Goal: Information Seeking & Learning: Learn about a topic

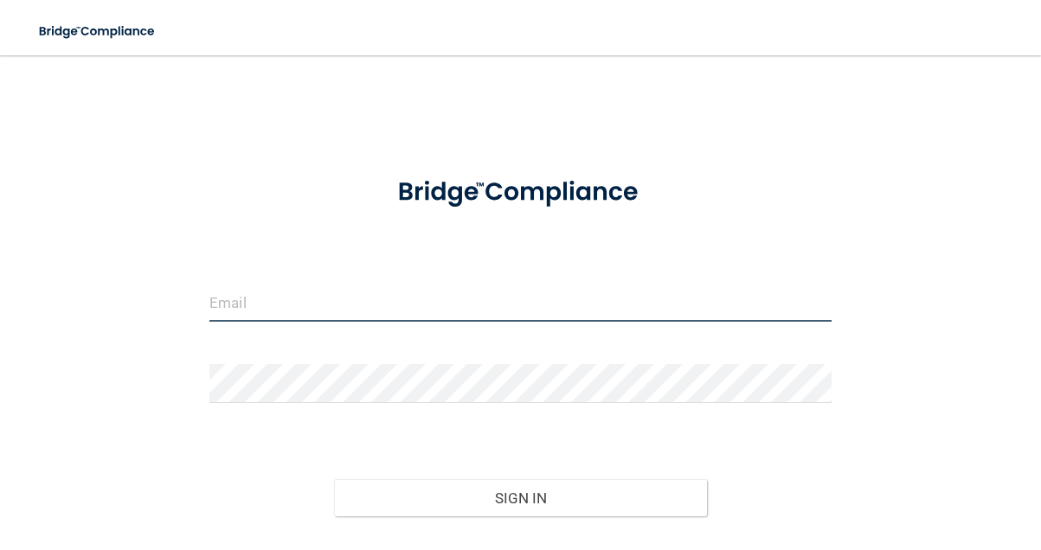
type input "[EMAIL_ADDRESS][DOMAIN_NAME]"
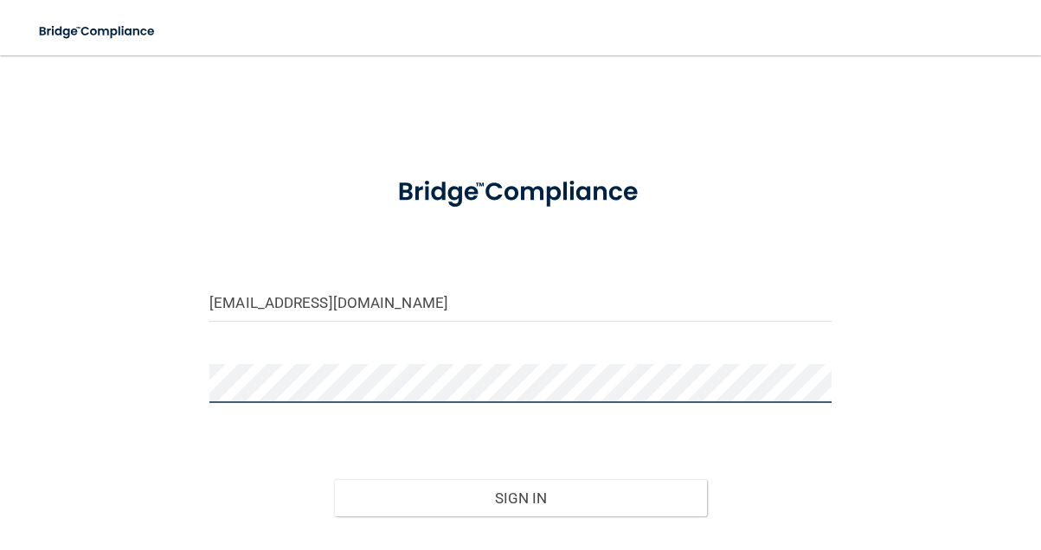
click at [520, 497] on button "Sign In" at bounding box center [520, 498] width 373 height 38
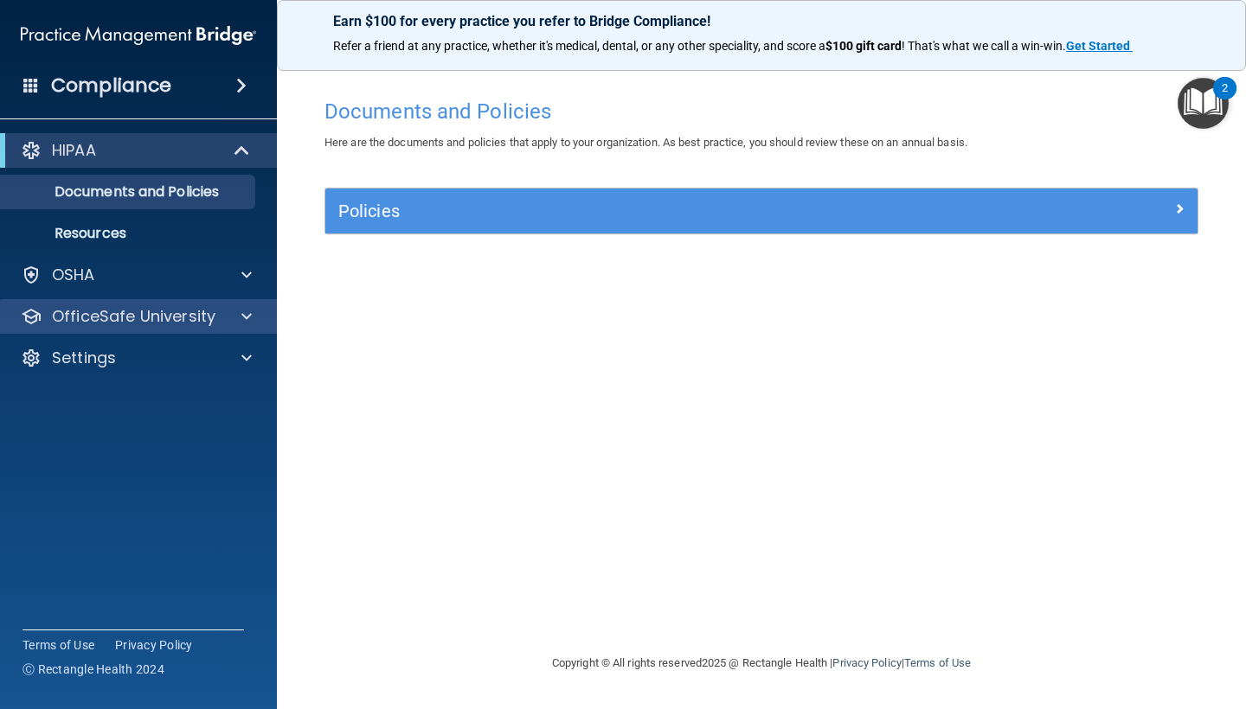
click at [196, 317] on p "OfficeSafe University" at bounding box center [133, 316] width 163 height 21
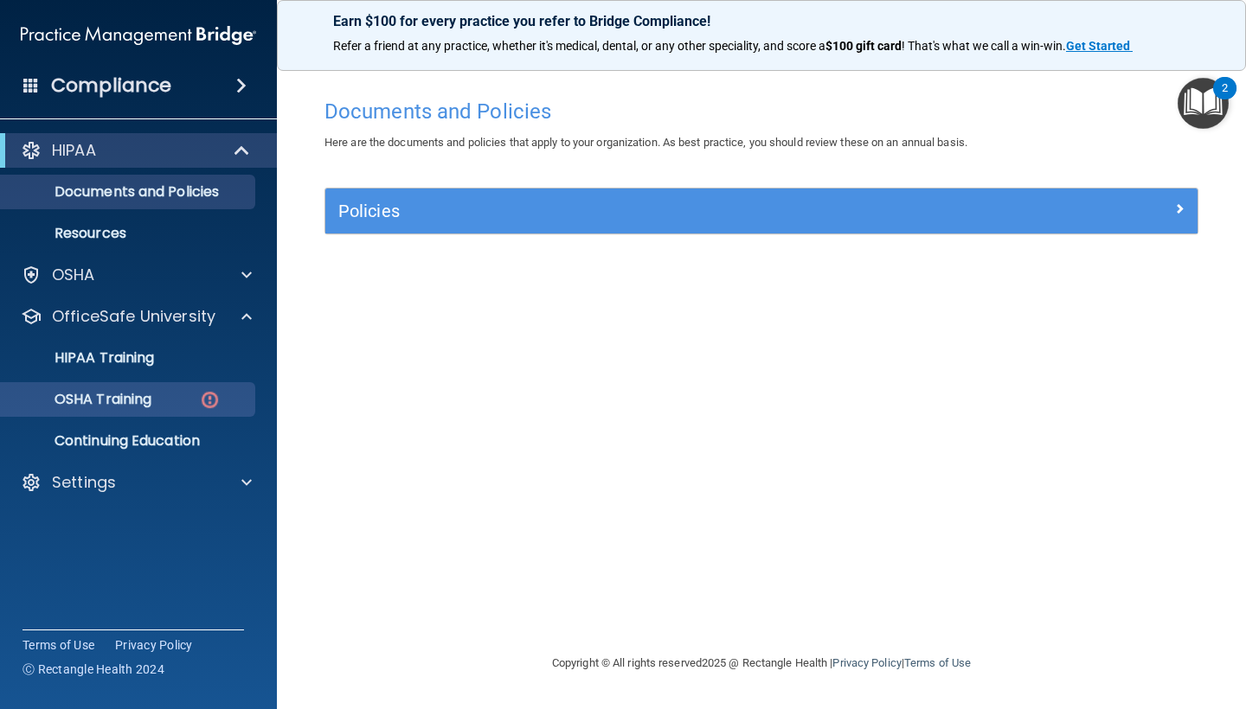
click at [151, 405] on p "OSHA Training" at bounding box center [81, 399] width 140 height 17
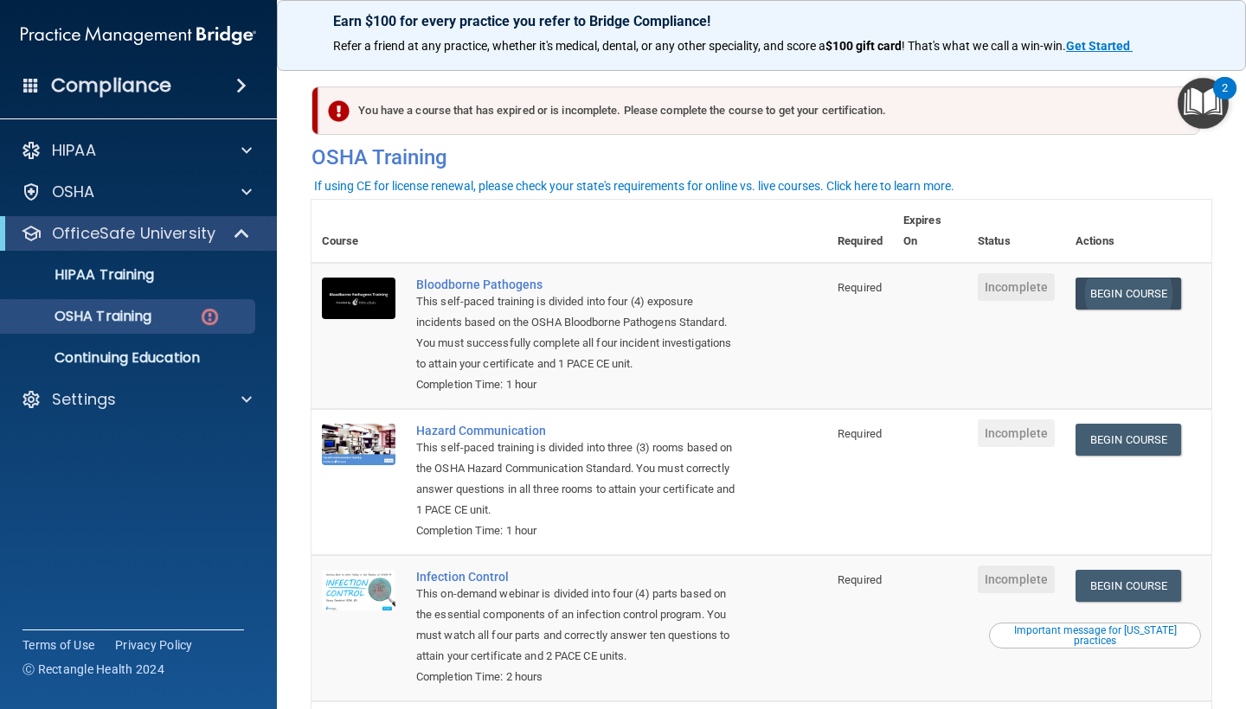
click at [1040, 285] on link "Begin Course" at bounding box center [1128, 294] width 106 height 32
click at [151, 232] on p "OfficeSafe University" at bounding box center [133, 233] width 163 height 21
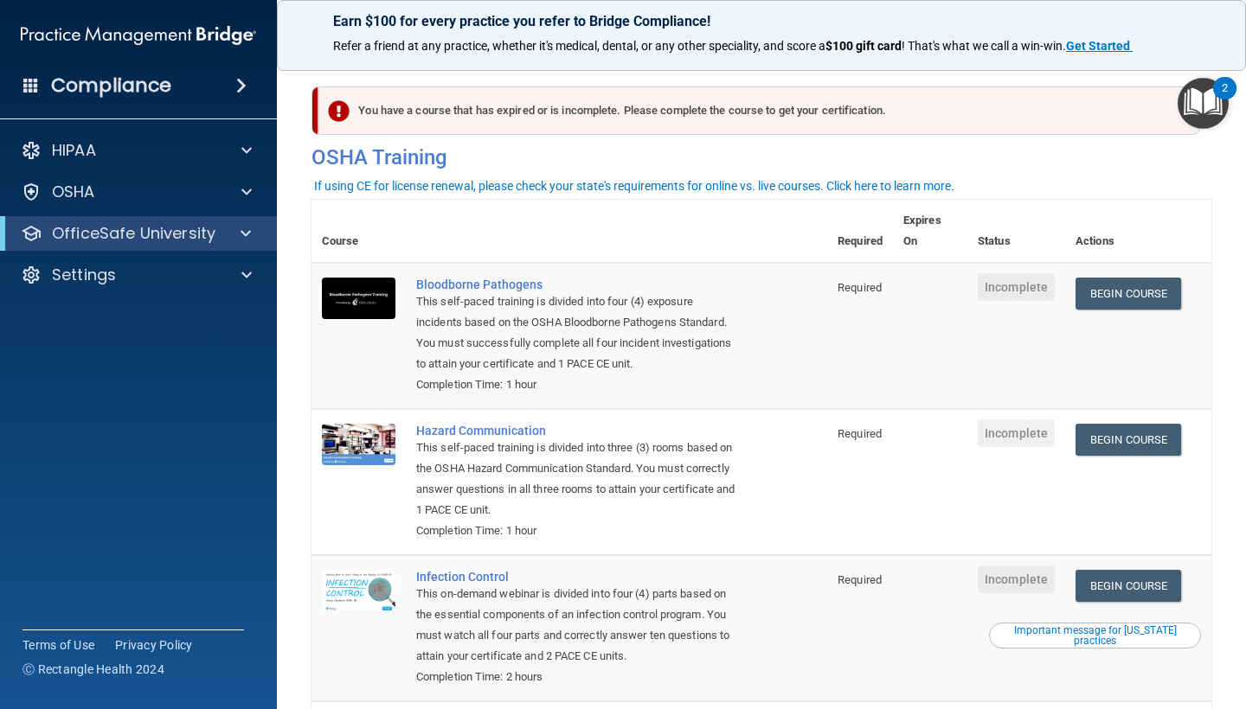
click at [140, 36] on img at bounding box center [138, 35] width 235 height 35
click at [250, 231] on span at bounding box center [245, 233] width 10 height 21
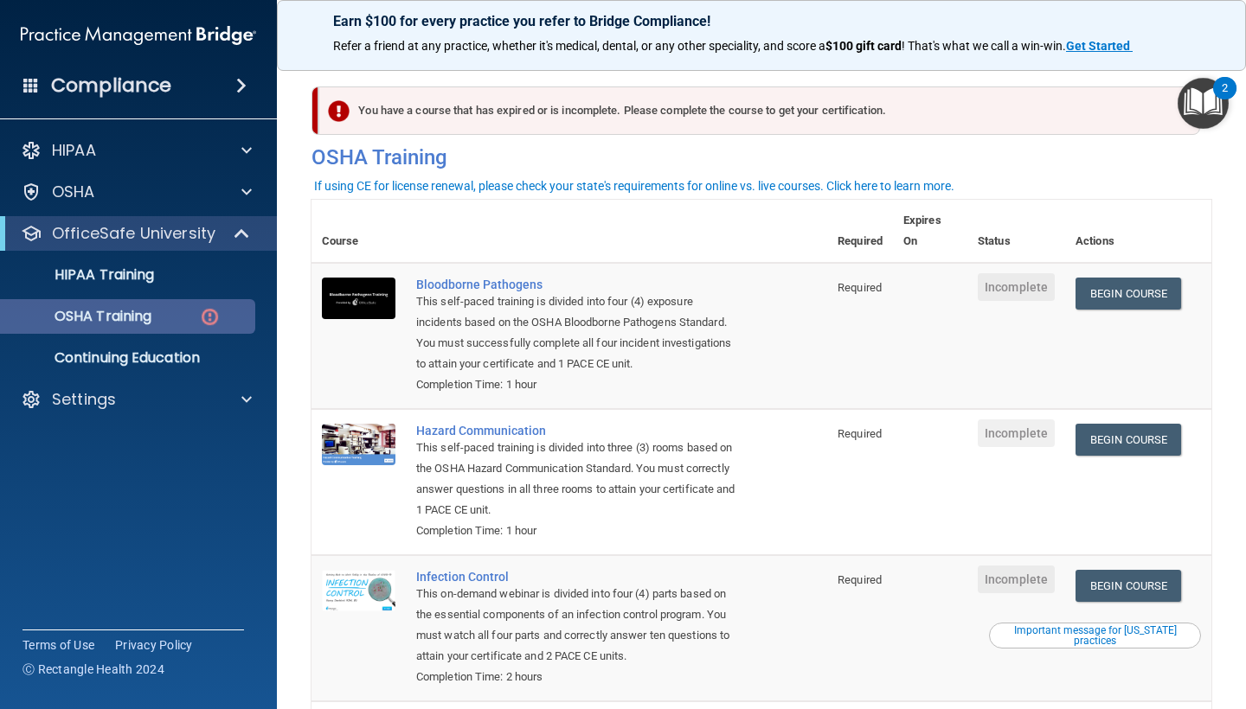
click at [170, 315] on div "OSHA Training" at bounding box center [129, 316] width 236 height 17
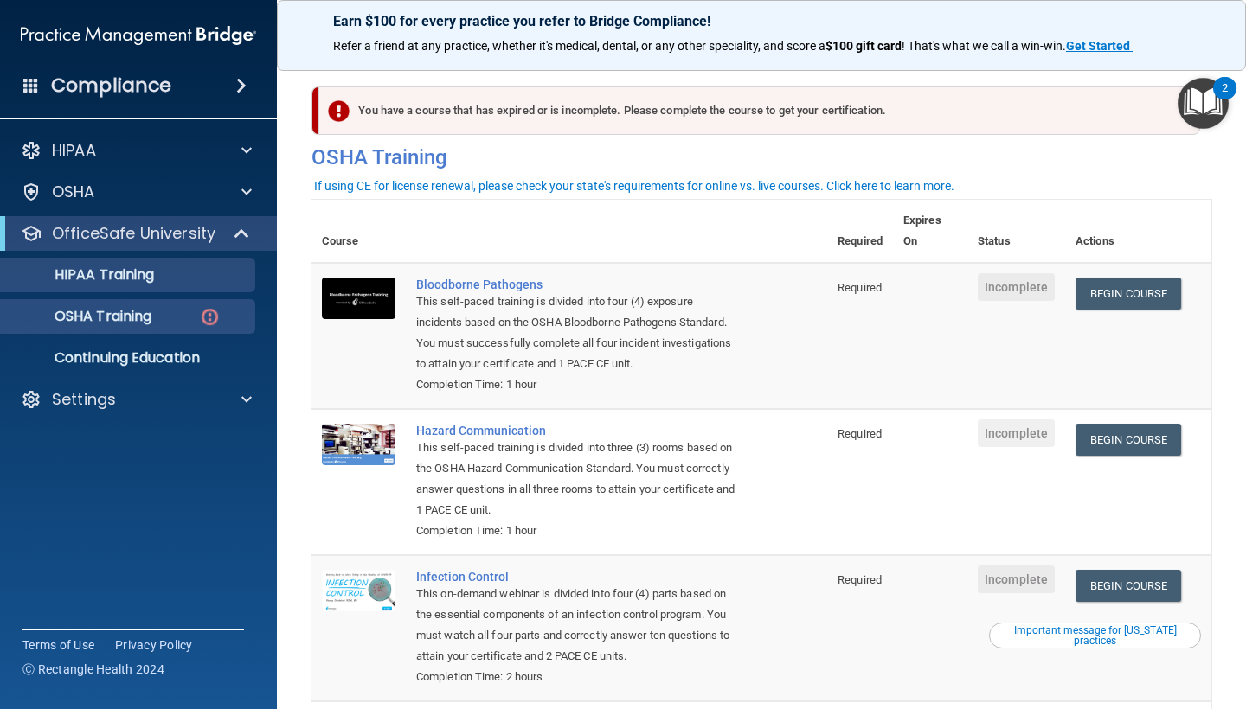
click at [195, 279] on div "HIPAA Training" at bounding box center [129, 274] width 236 height 17
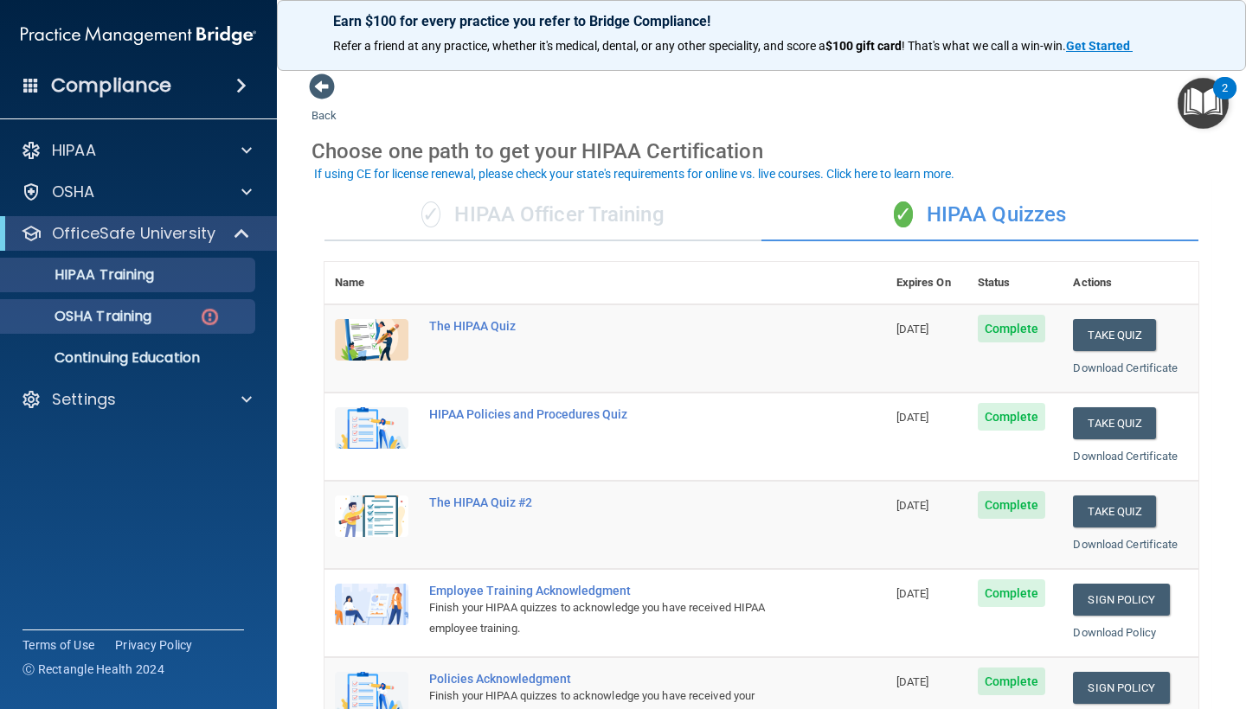
click at [147, 315] on p "OSHA Training" at bounding box center [81, 316] width 140 height 17
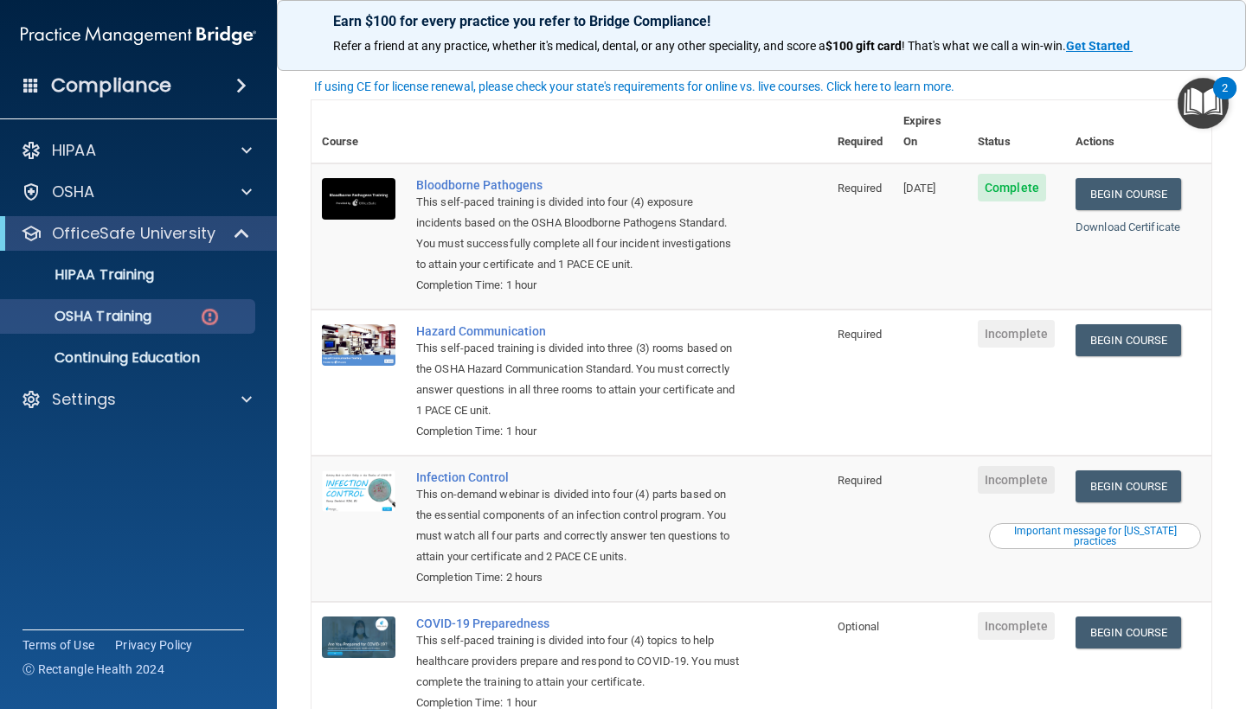
scroll to position [106, 0]
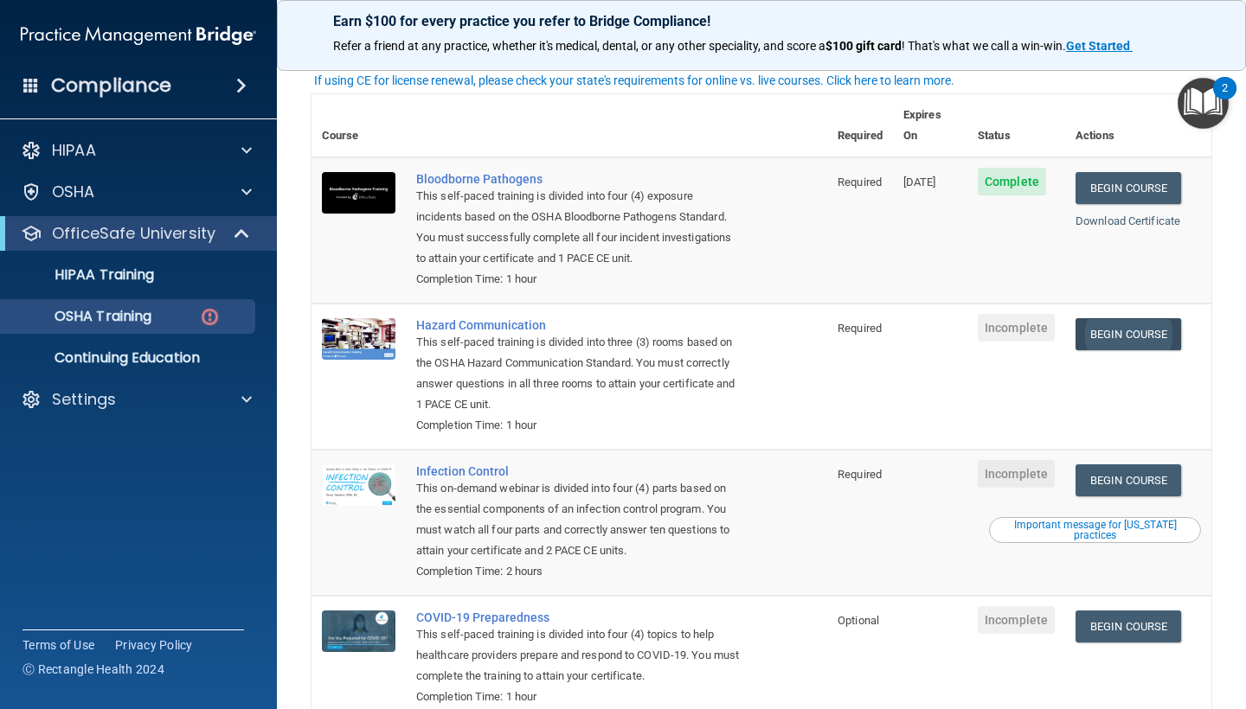
click at [1040, 318] on link "Begin Course" at bounding box center [1128, 334] width 106 height 32
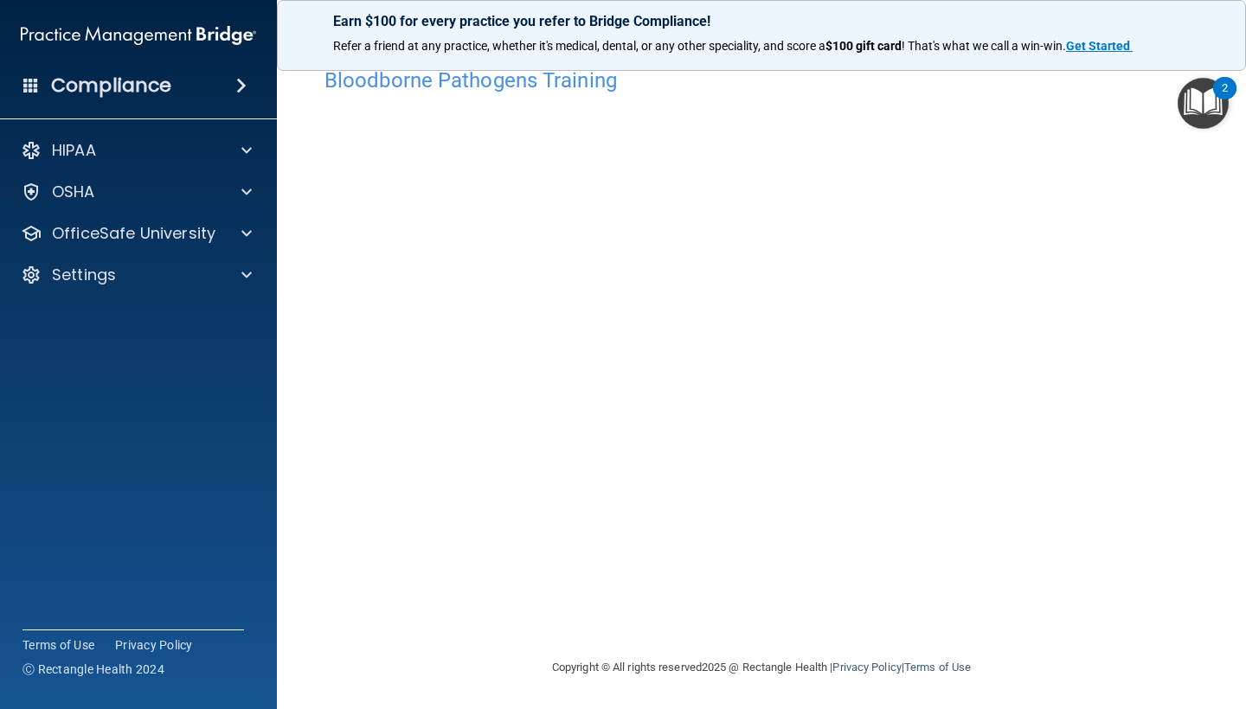
scroll to position [30, 0]
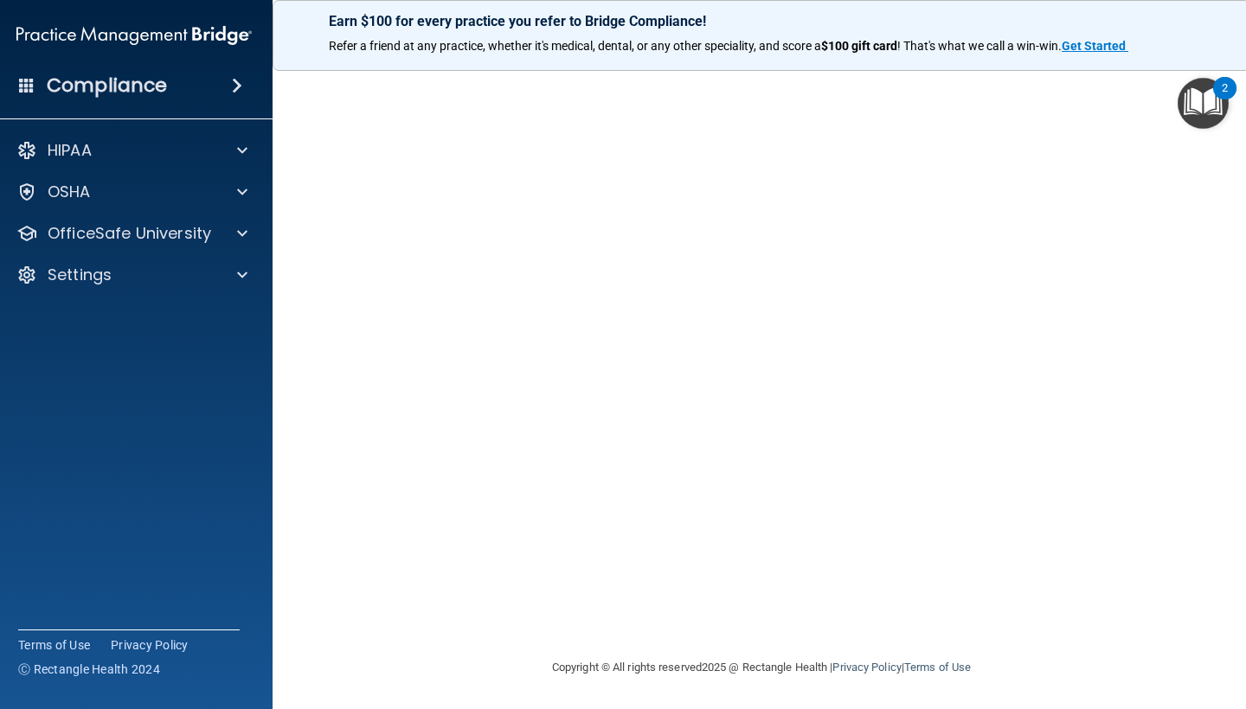
scroll to position [69, 0]
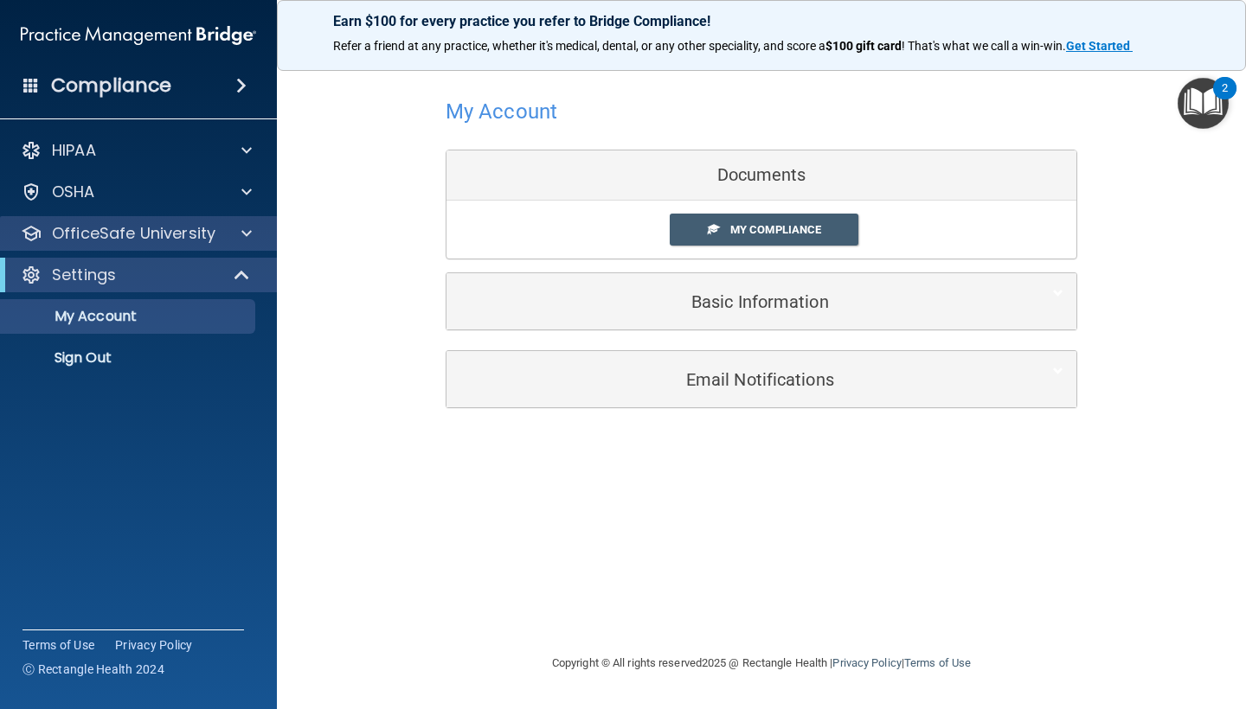
click at [251, 232] on span at bounding box center [246, 233] width 10 height 21
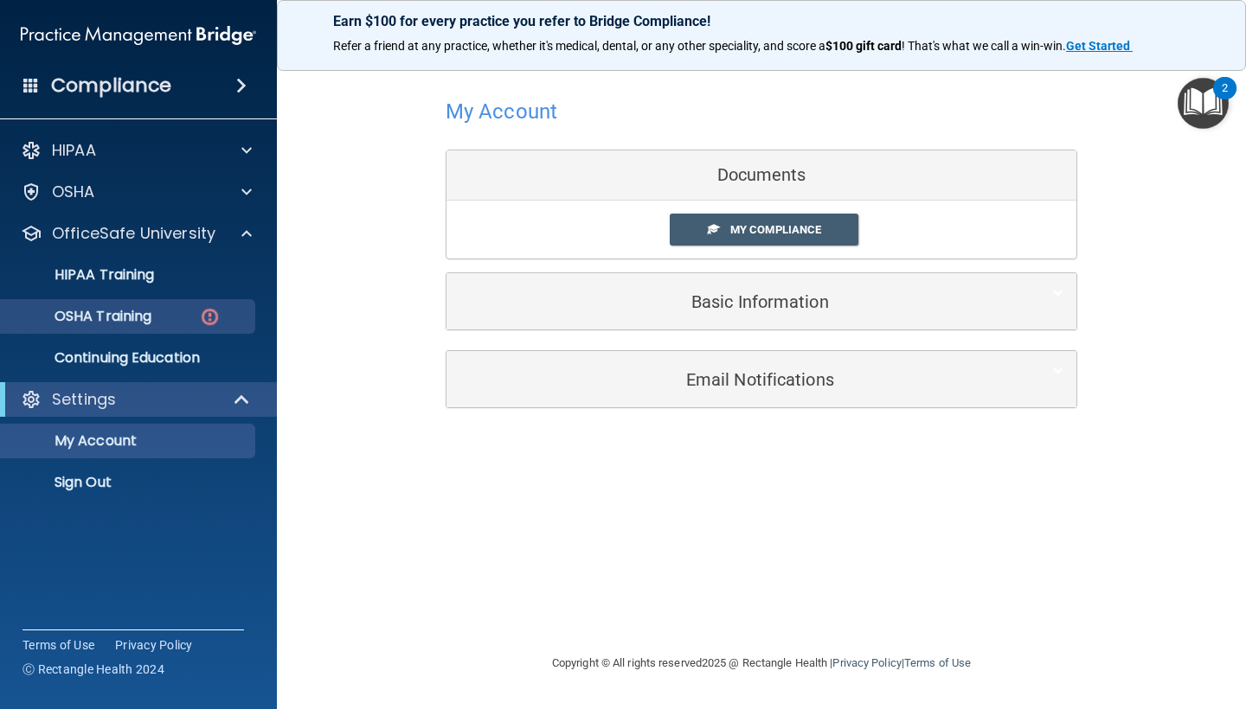
click at [176, 320] on div "OSHA Training" at bounding box center [129, 316] width 236 height 17
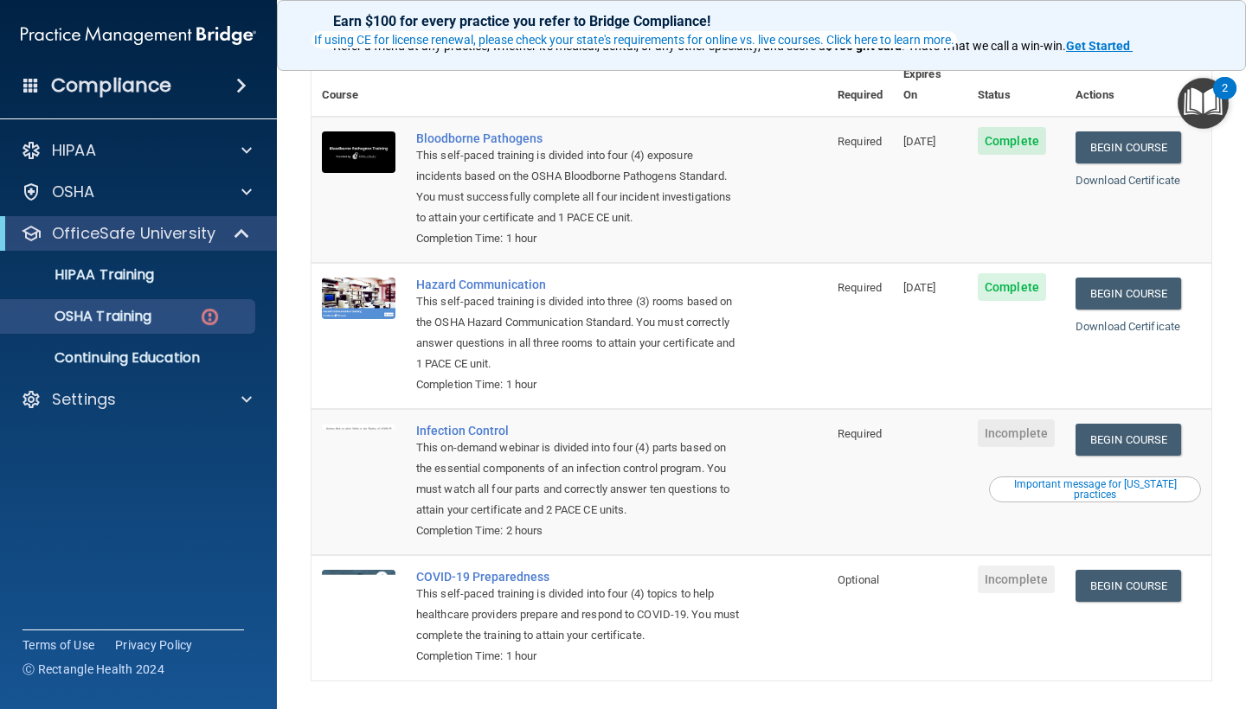
scroll to position [147, 0]
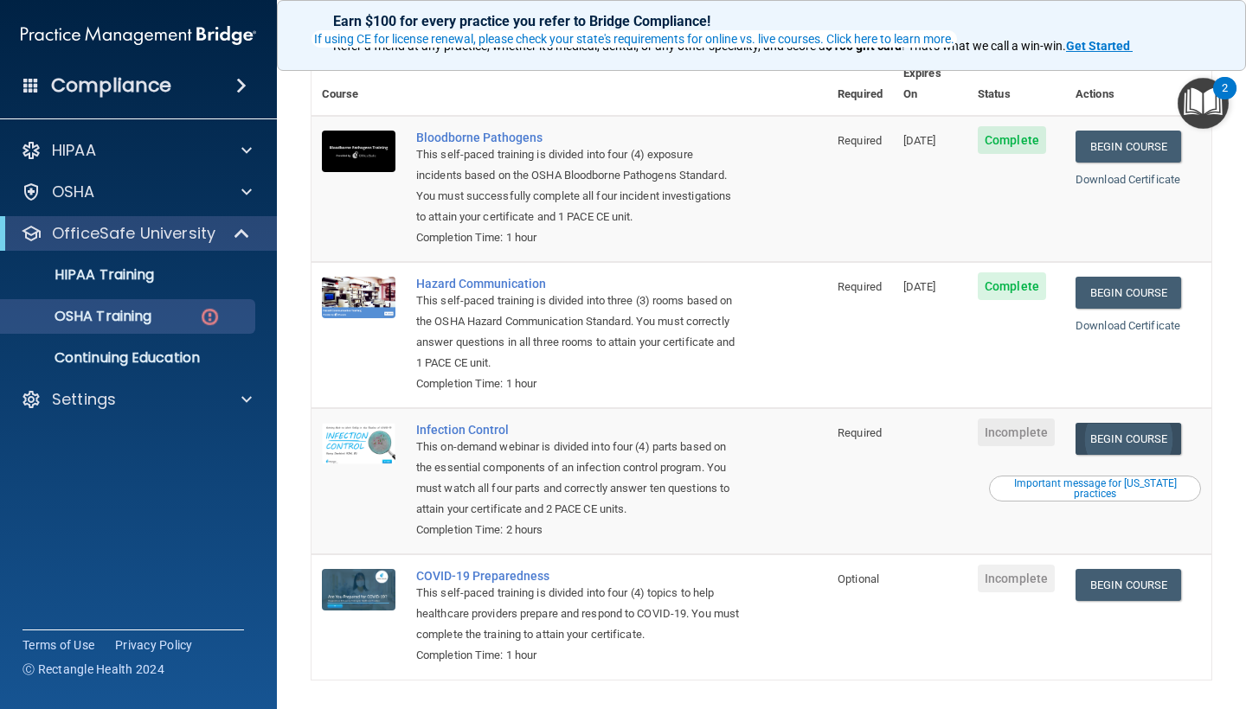
click at [1148, 423] on link "Begin Course" at bounding box center [1128, 439] width 106 height 32
click at [176, 265] on link "HIPAA Training" at bounding box center [119, 275] width 272 height 35
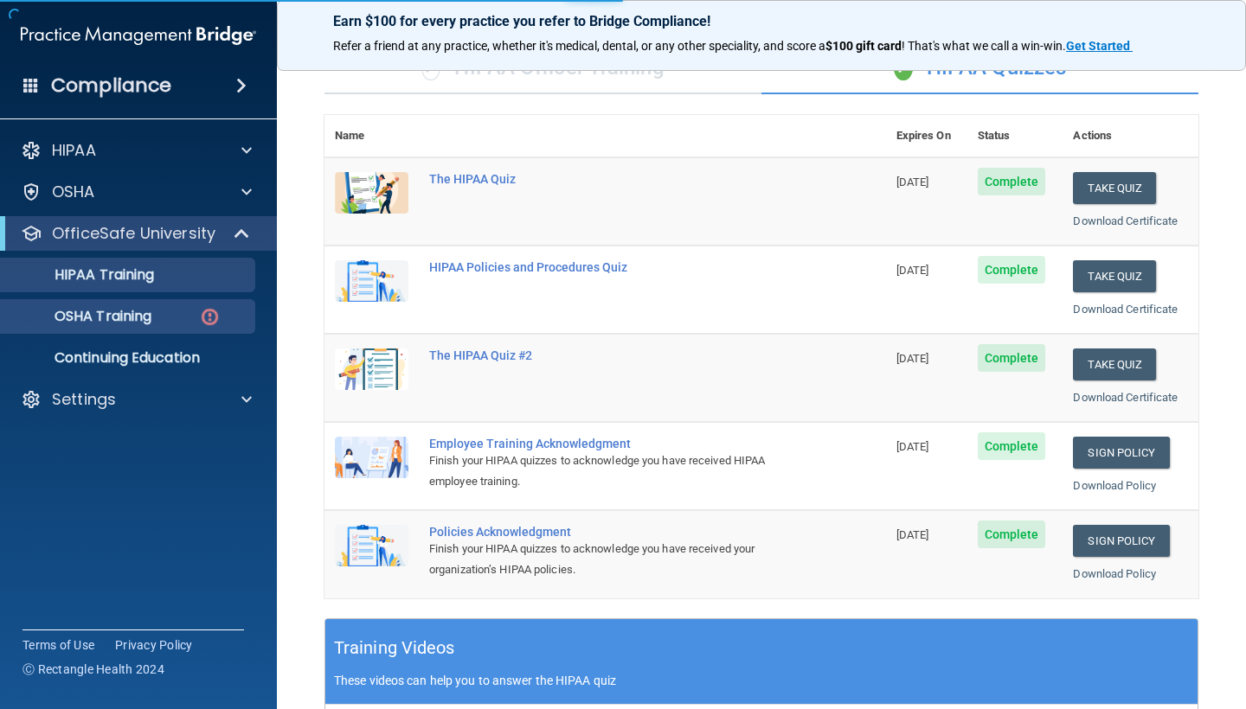
click at [151, 318] on p "OSHA Training" at bounding box center [81, 316] width 140 height 17
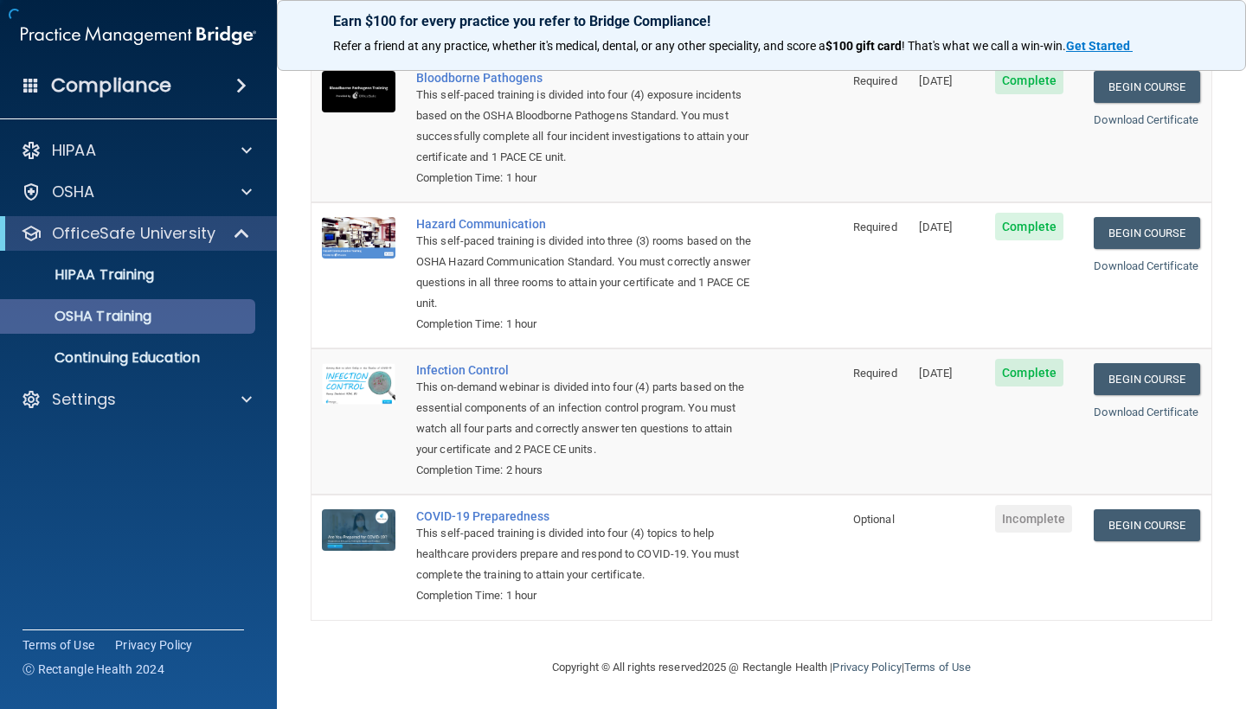
scroll to position [120, 0]
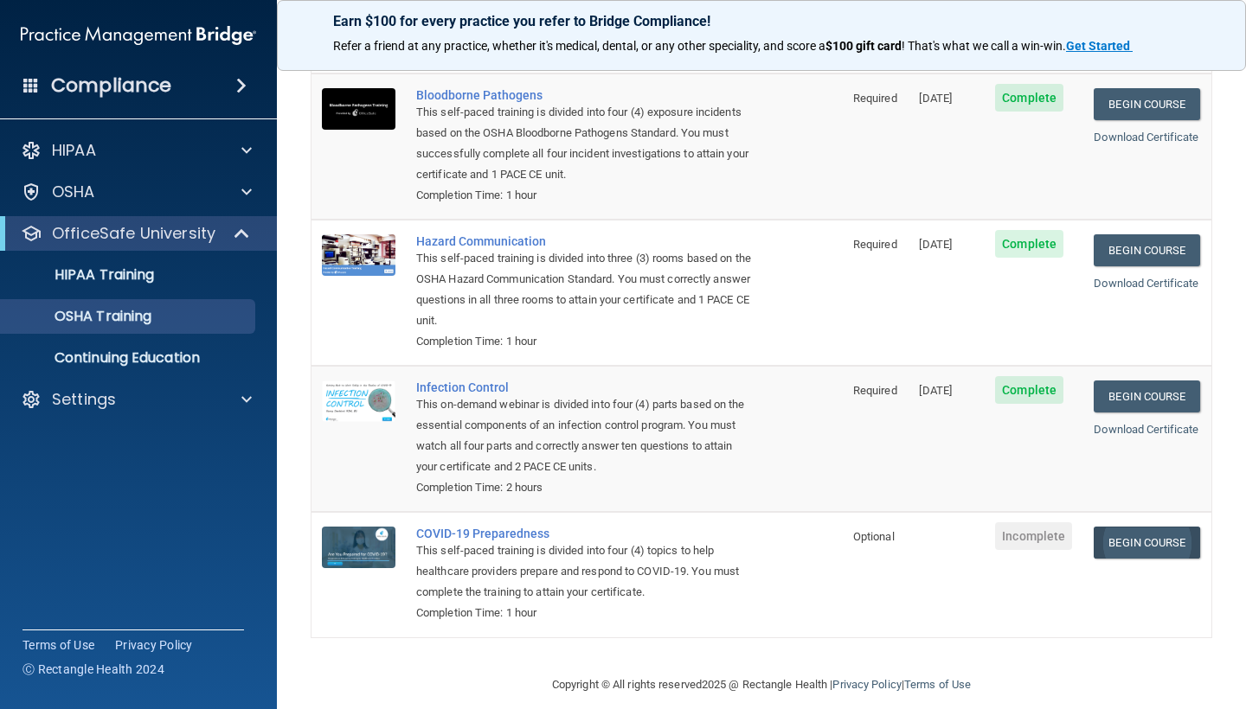
click at [1135, 529] on link "Begin Course" at bounding box center [1146, 543] width 106 height 32
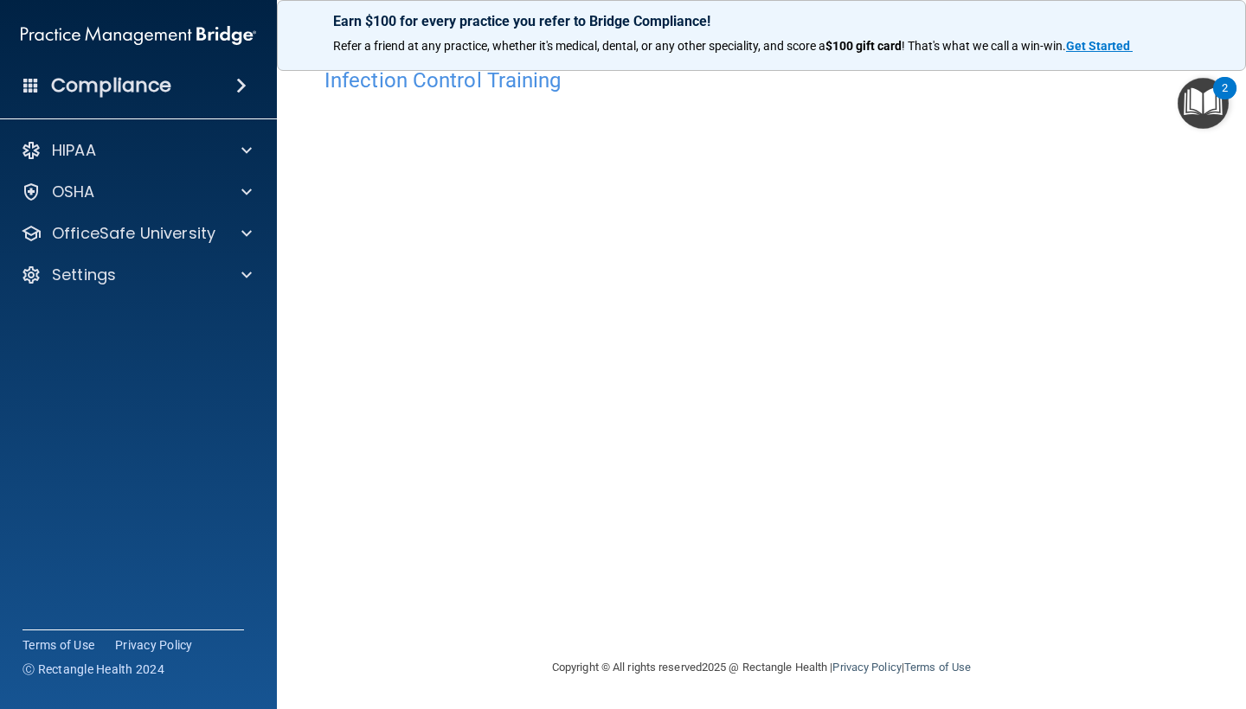
scroll to position [30, 0]
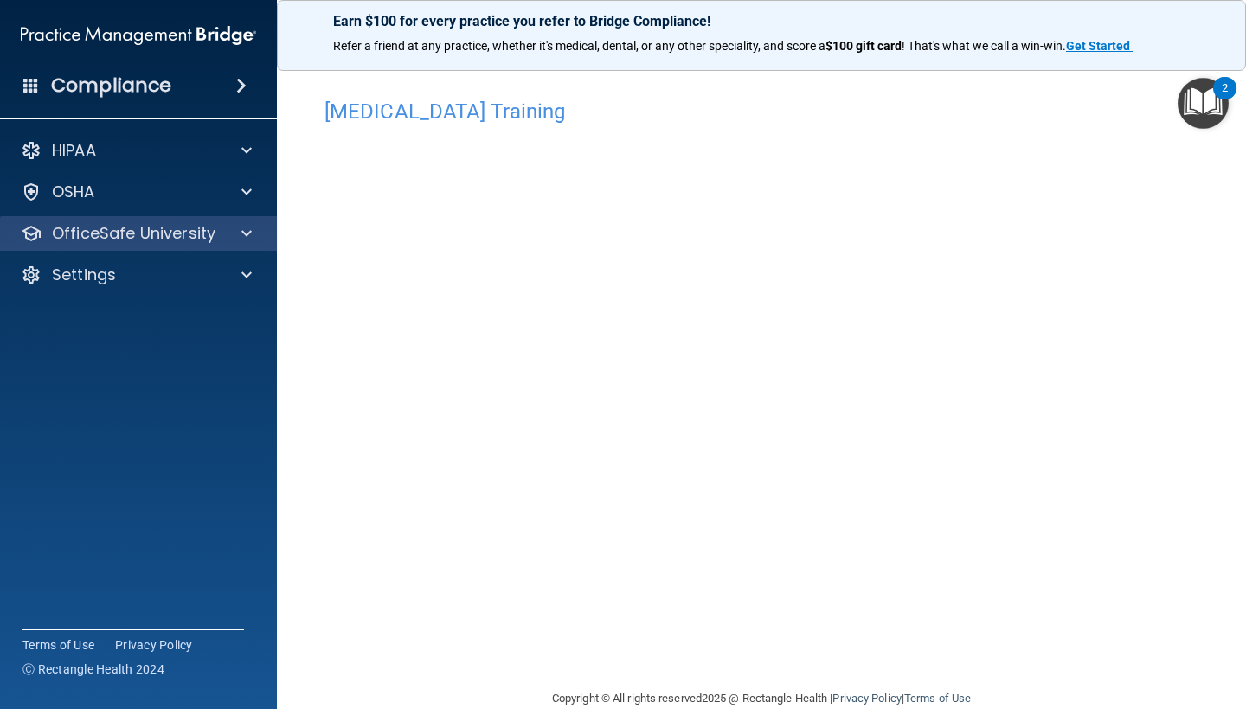
click at [224, 240] on div at bounding box center [243, 233] width 43 height 21
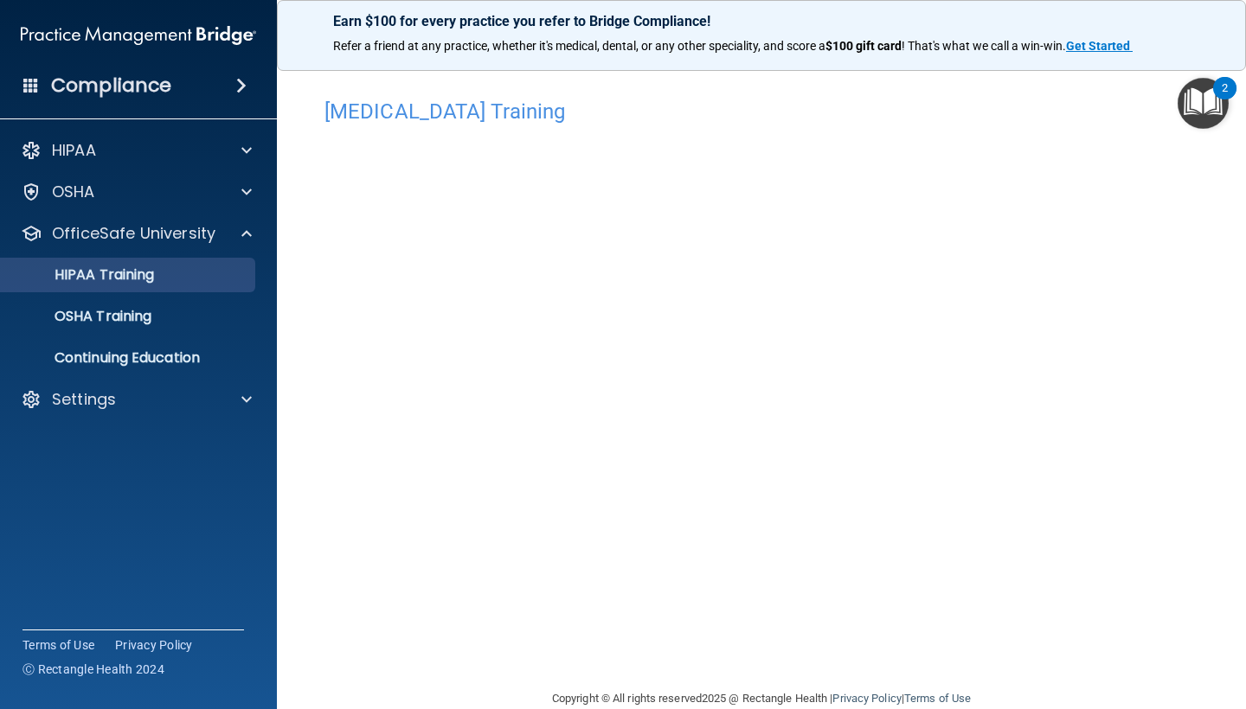
click at [200, 280] on div "HIPAA Training" at bounding box center [129, 274] width 236 height 17
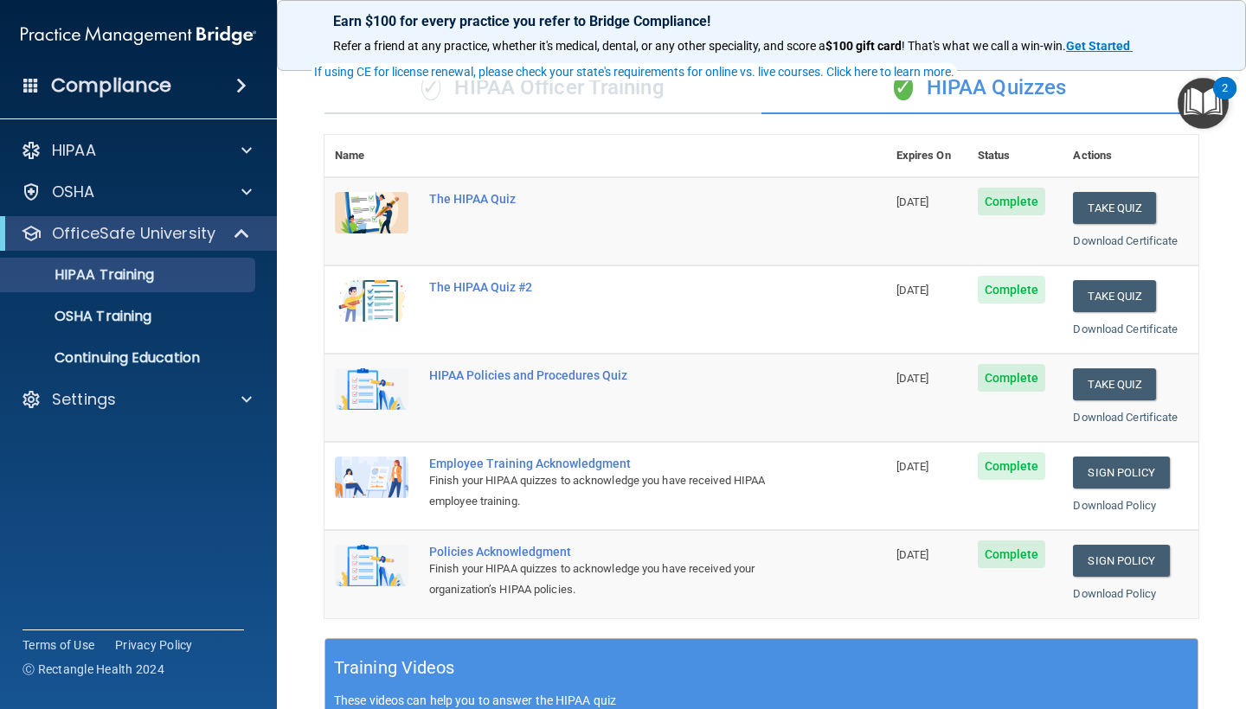
scroll to position [95, 0]
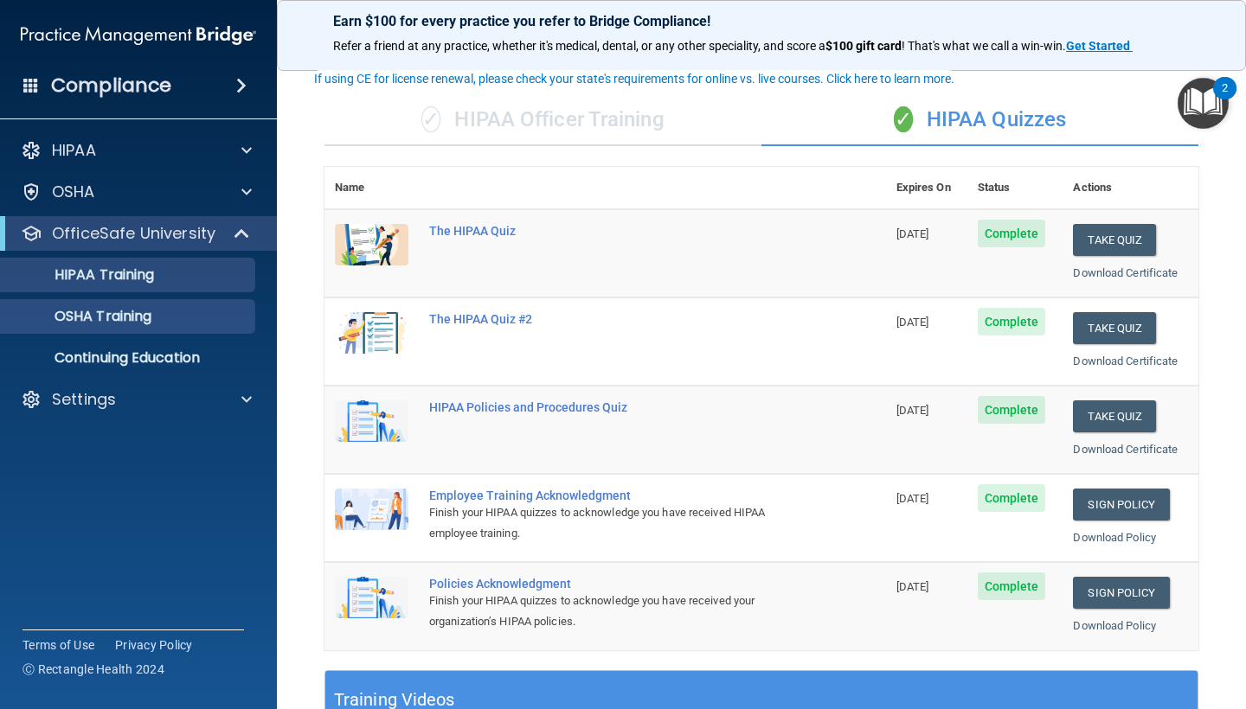
click at [131, 320] on p "OSHA Training" at bounding box center [81, 316] width 140 height 17
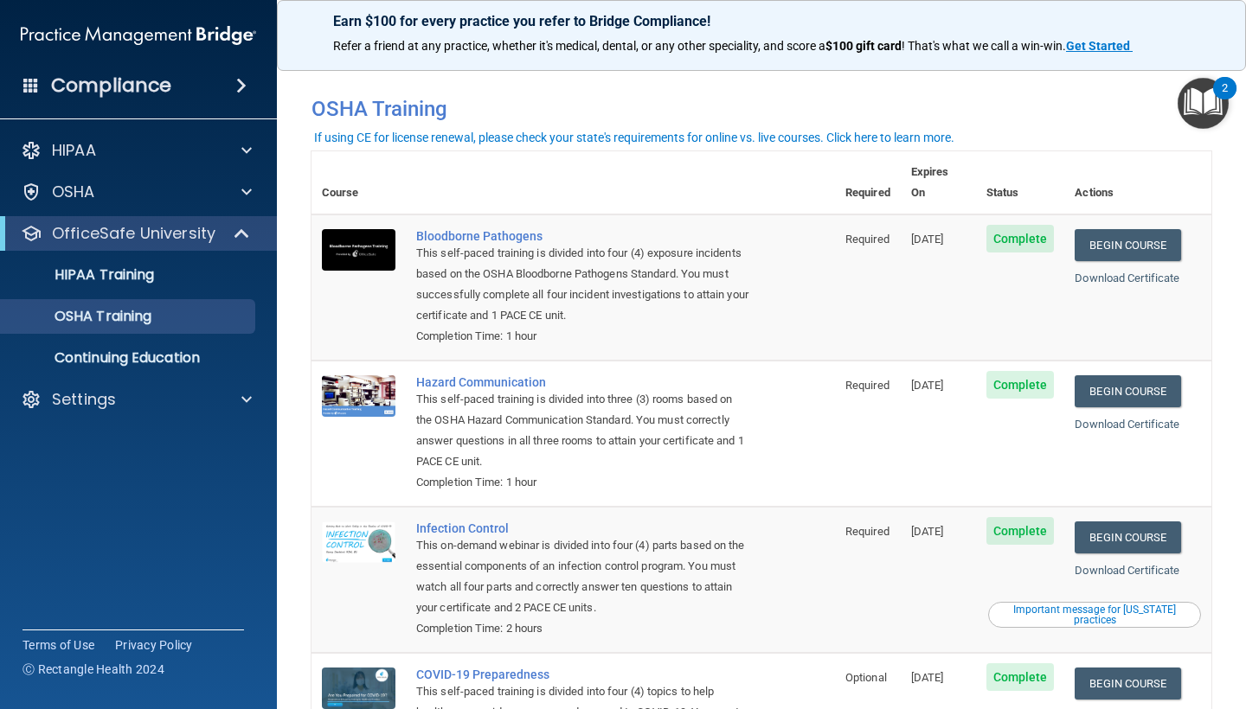
click at [900, 138] on div "If using CE for license renewal, please check your state's requirements for onl…" at bounding box center [634, 137] width 640 height 12
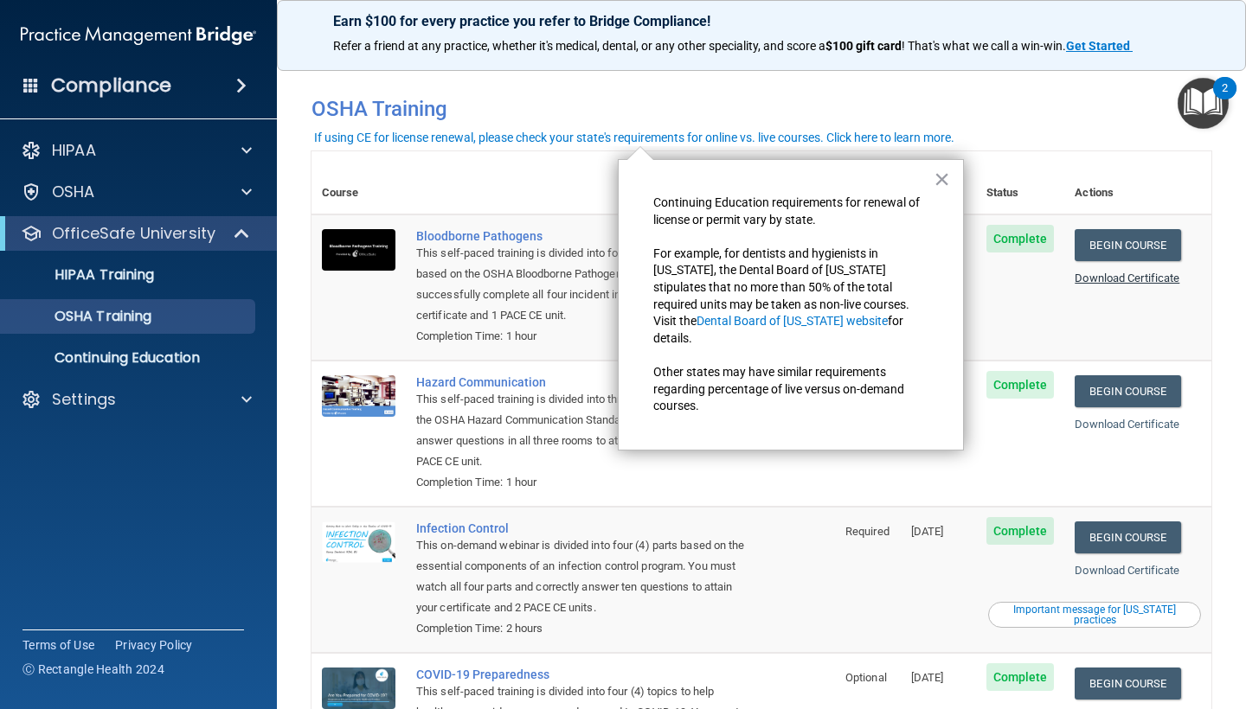
click at [1162, 272] on link "Download Certificate" at bounding box center [1126, 278] width 105 height 13
click at [1141, 418] on link "Download Certificate" at bounding box center [1126, 424] width 105 height 13
click at [1150, 564] on link "Download Certificate" at bounding box center [1126, 570] width 105 height 13
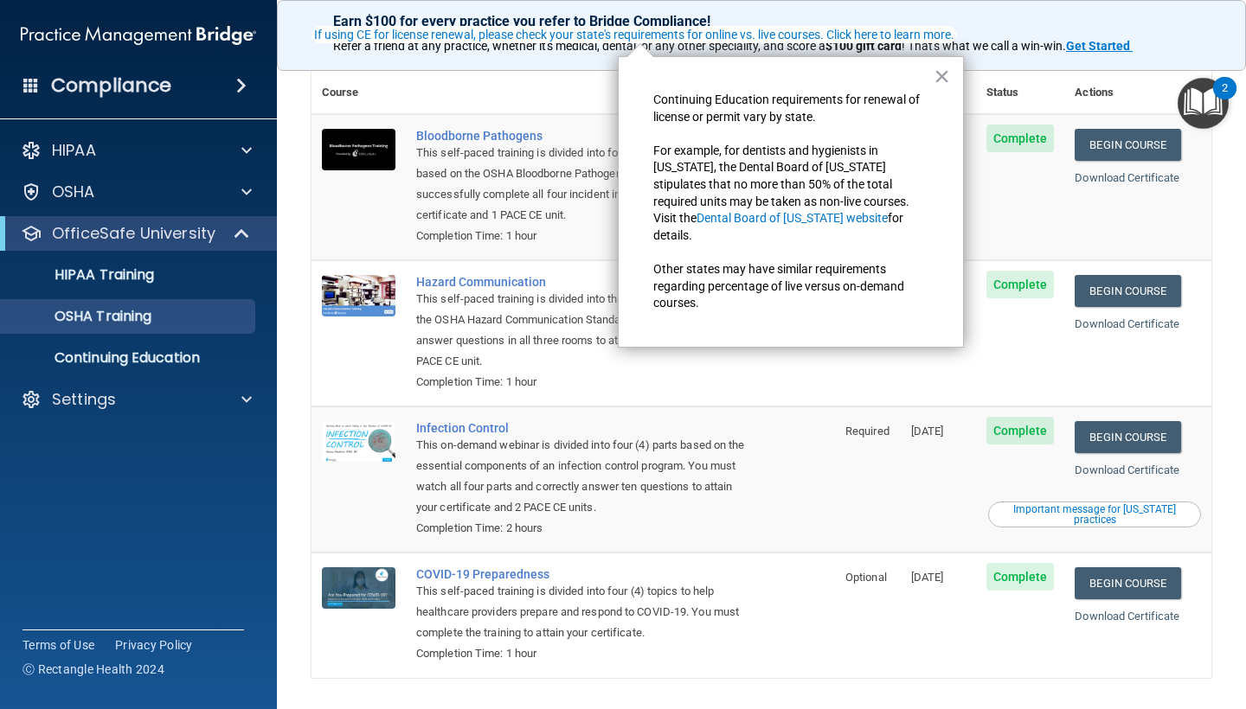
scroll to position [111, 0]
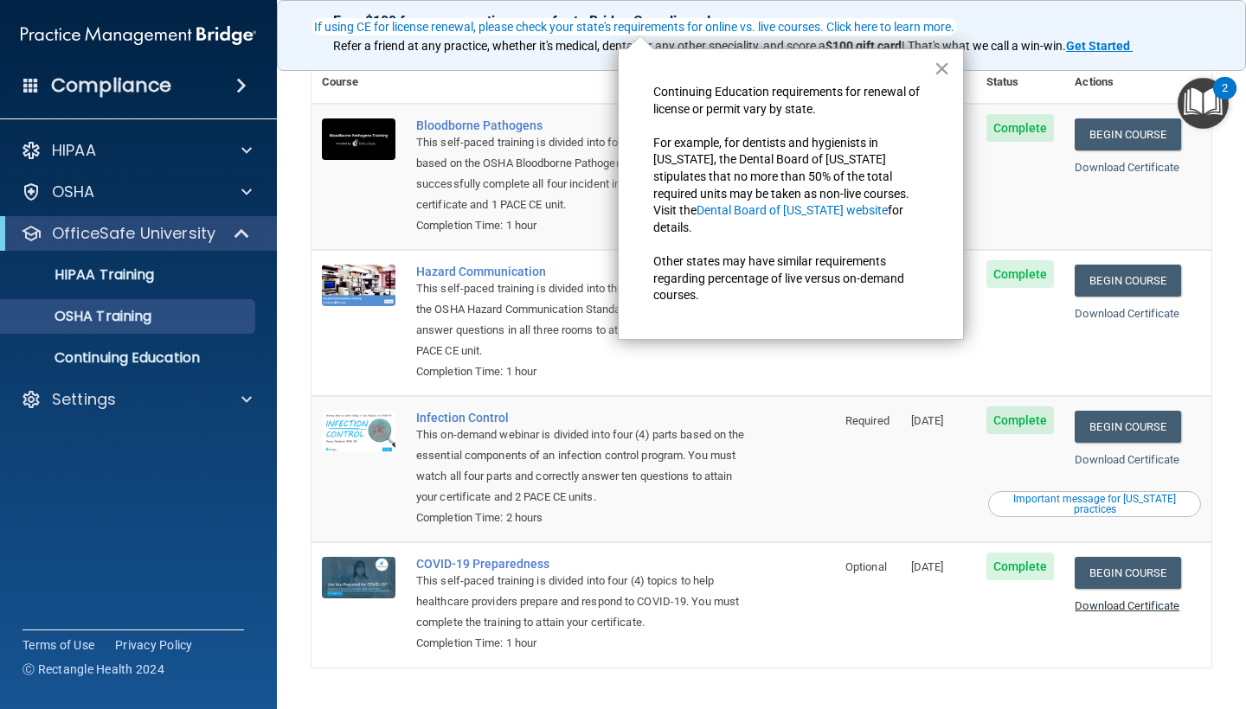
click at [1125, 599] on link "Download Certificate" at bounding box center [1126, 605] width 105 height 13
click at [154, 277] on p "HIPAA Training" at bounding box center [82, 274] width 143 height 17
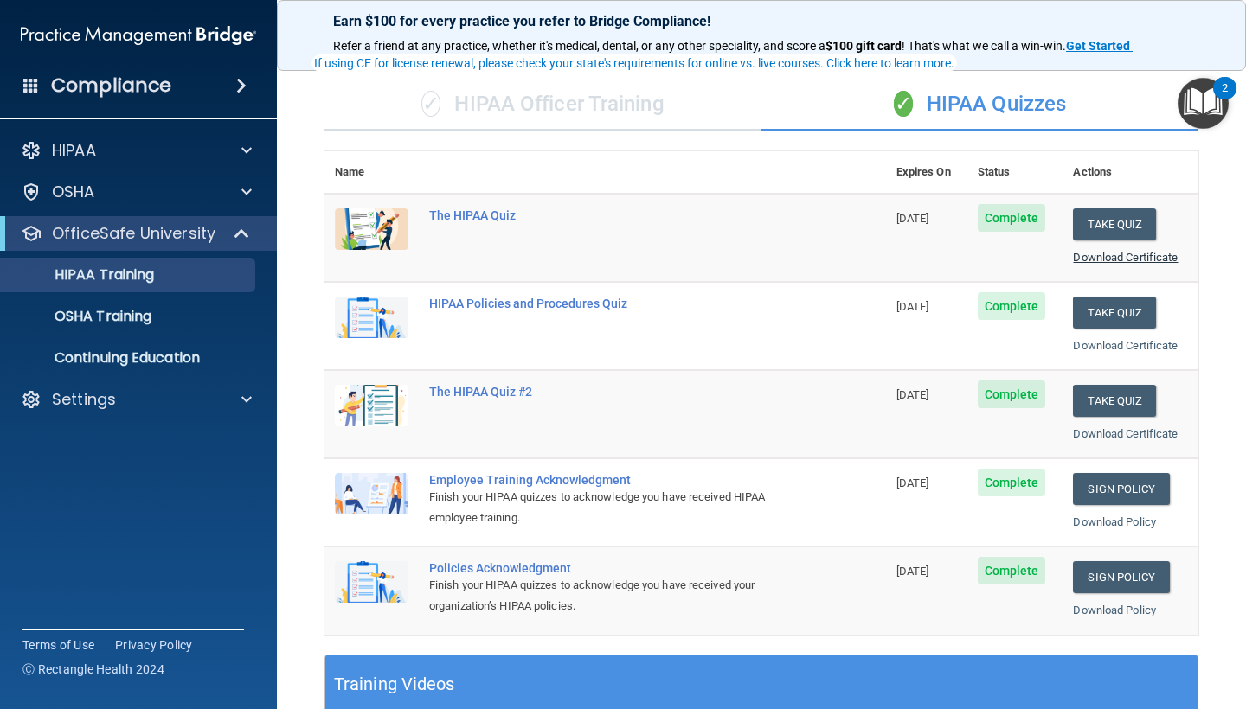
click at [1113, 255] on link "Download Certificate" at bounding box center [1125, 257] width 105 height 13
click at [1147, 341] on link "Download Certificate" at bounding box center [1125, 345] width 105 height 13
click at [1110, 428] on link "Download Certificate" at bounding box center [1125, 433] width 105 height 13
click at [170, 360] on p "Continuing Education" at bounding box center [129, 357] width 236 height 17
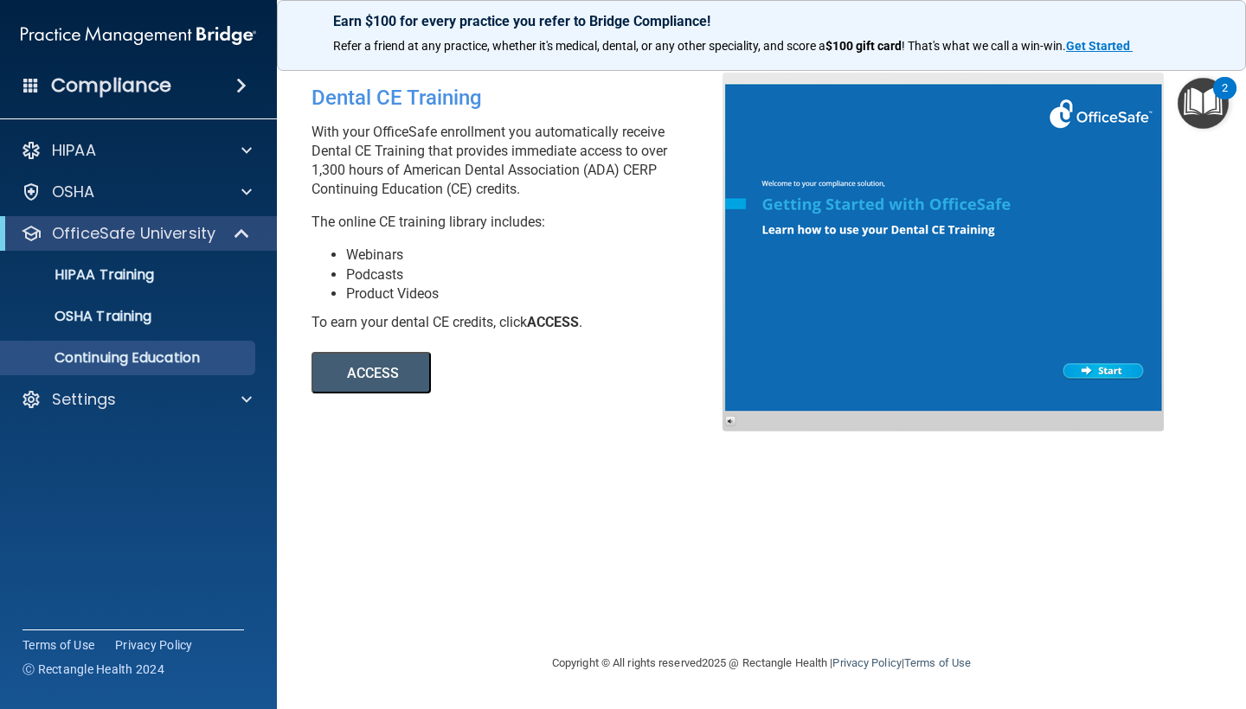
click at [1206, 103] on img "Open Resource Center, 2 new notifications" at bounding box center [1202, 103] width 51 height 51
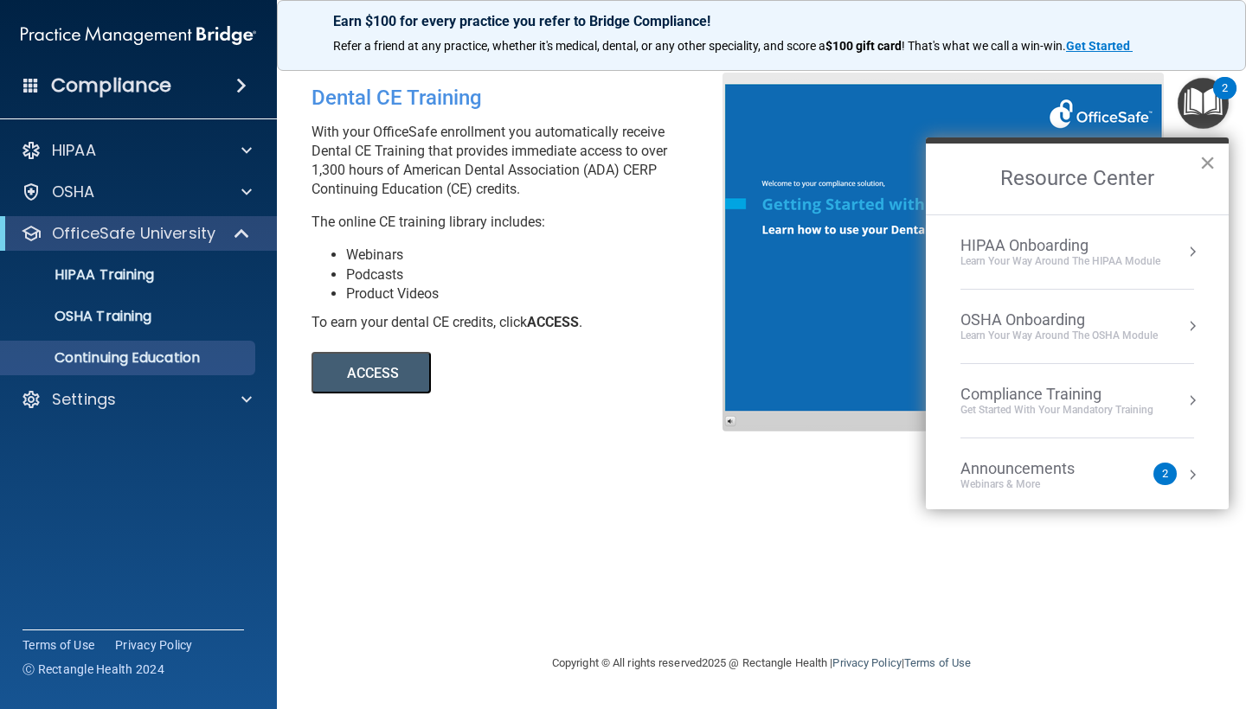
click at [1203, 165] on button "×" at bounding box center [1207, 163] width 16 height 28
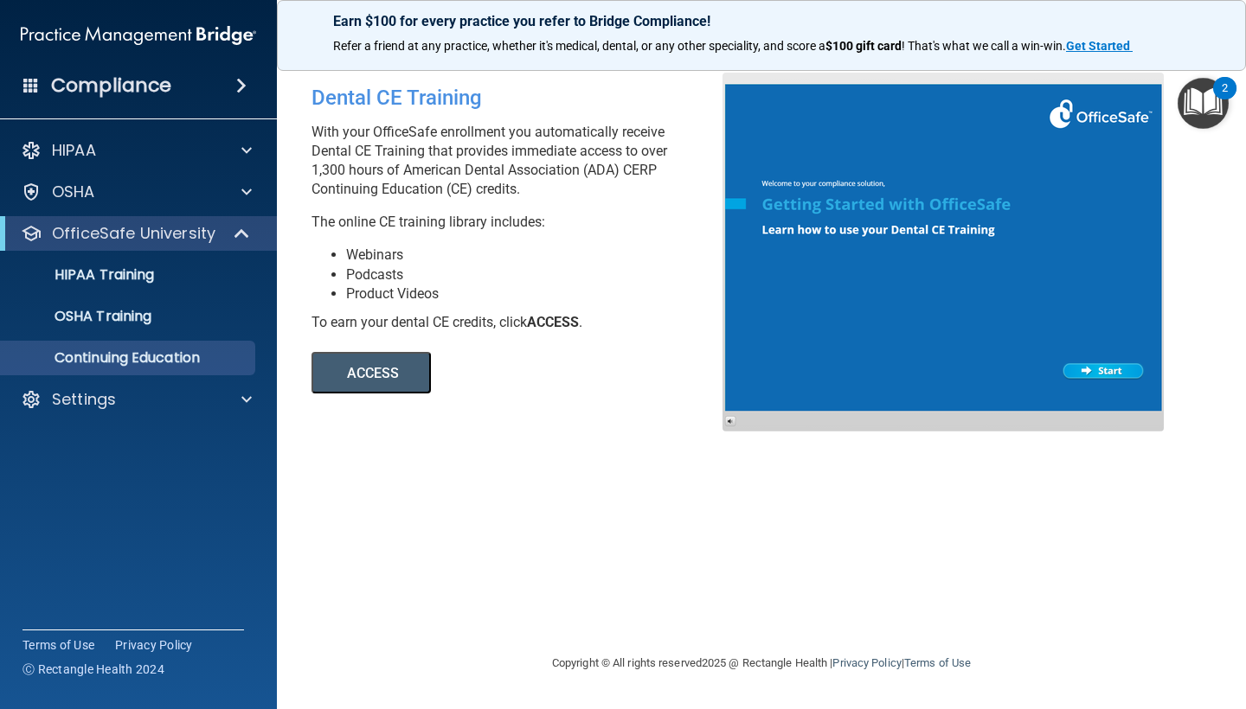
click at [169, 84] on h4 "Compliance" at bounding box center [111, 86] width 120 height 24
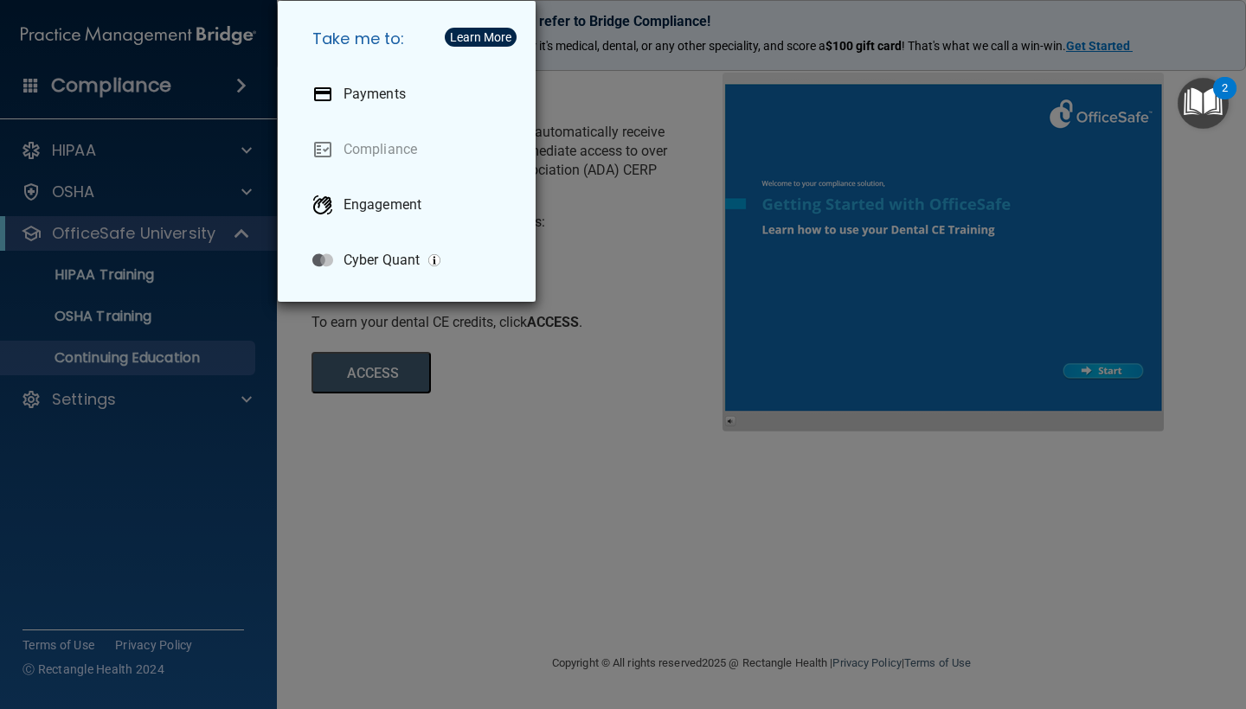
click at [114, 201] on div "Take me to: Payments Compliance Engagement Cyber Quant" at bounding box center [623, 354] width 1246 height 709
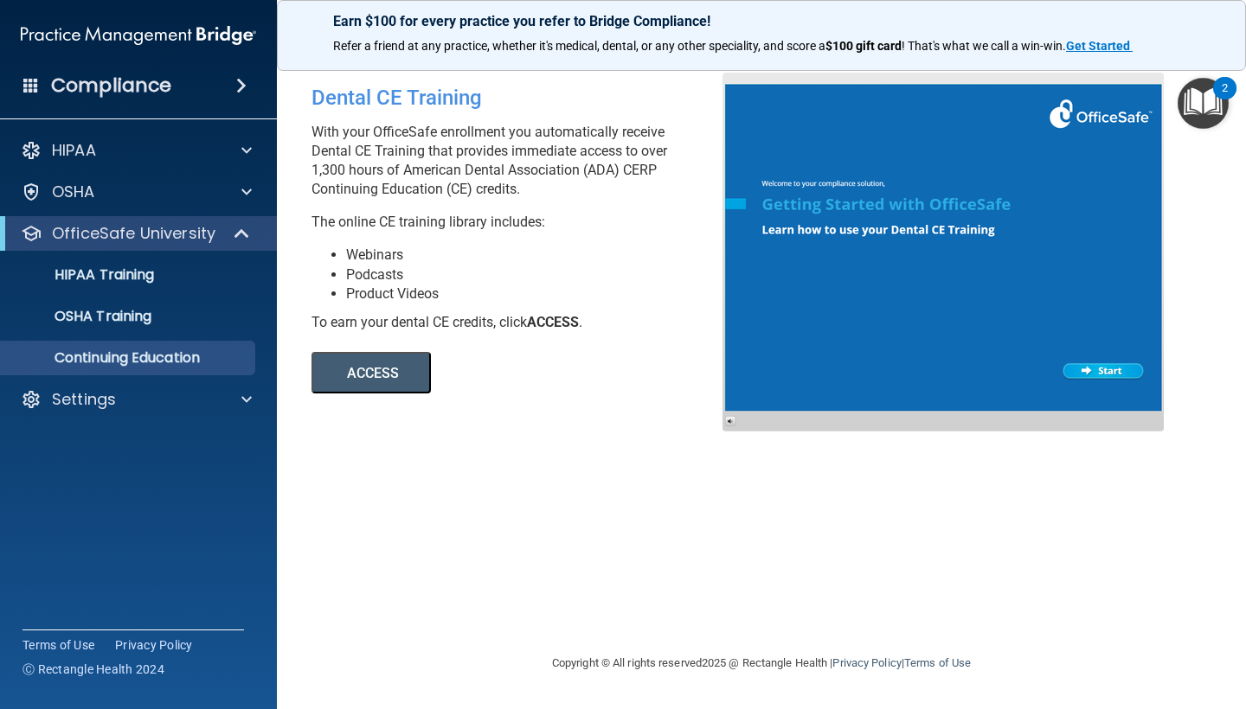
click at [147, 38] on img at bounding box center [138, 35] width 235 height 35
click at [250, 151] on span at bounding box center [246, 150] width 10 height 21
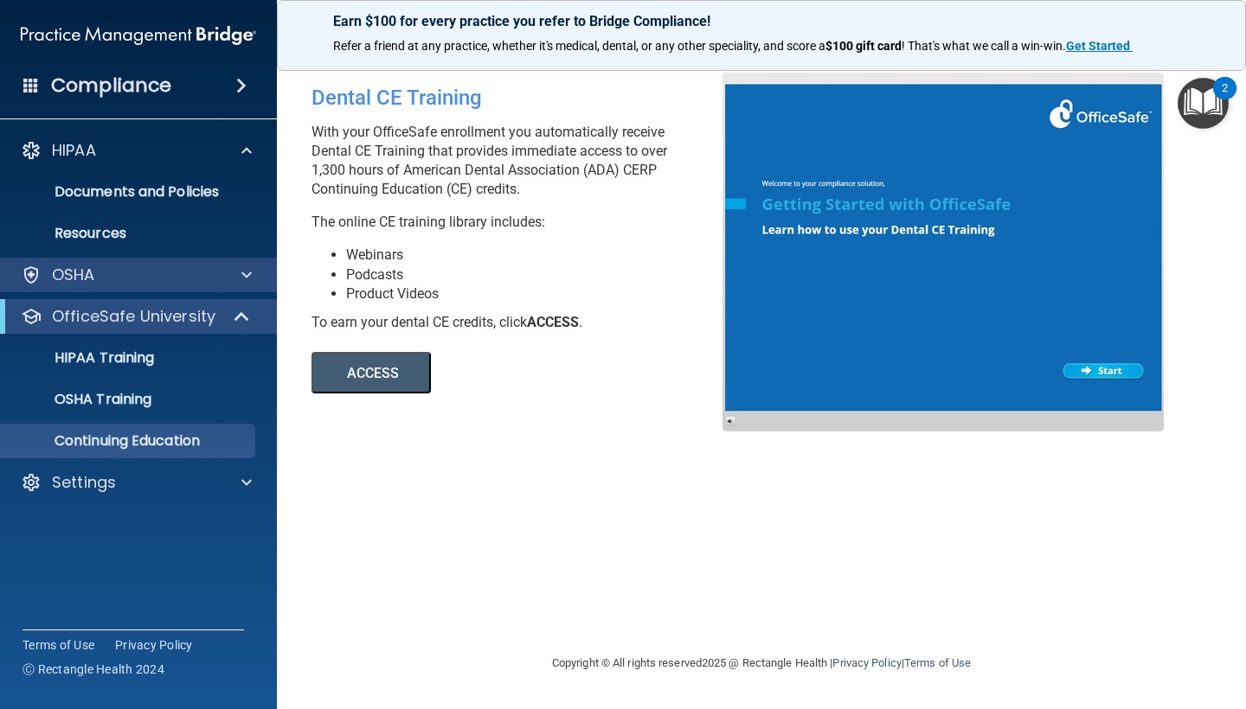
click at [138, 272] on div "OSHA" at bounding box center [115, 275] width 215 height 21
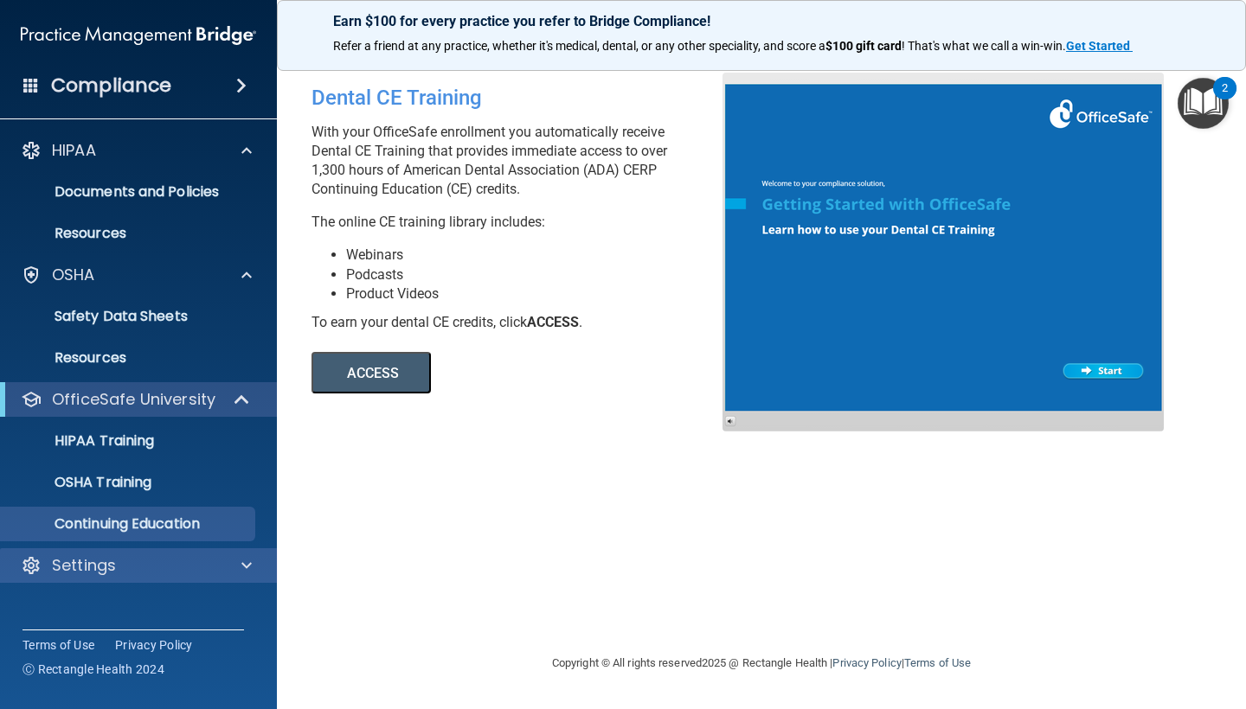
click at [200, 565] on div "Settings" at bounding box center [115, 565] width 215 height 21
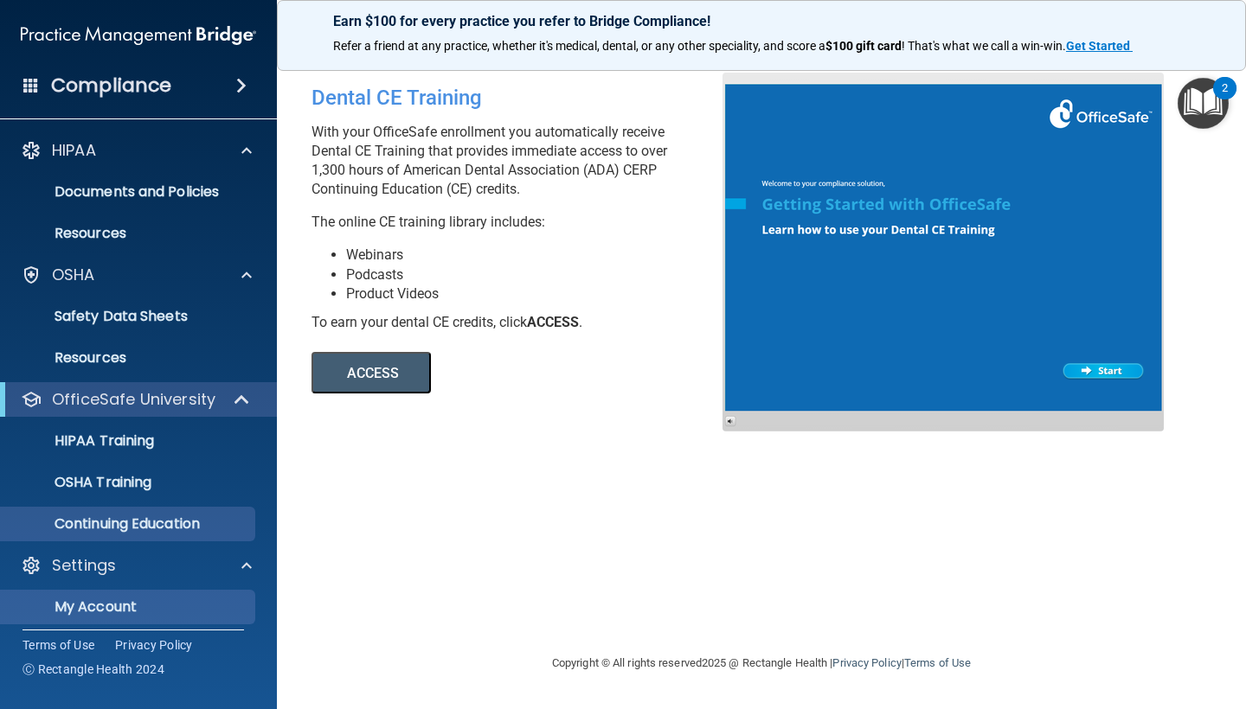
click at [168, 618] on link "My Account" at bounding box center [119, 607] width 272 height 35
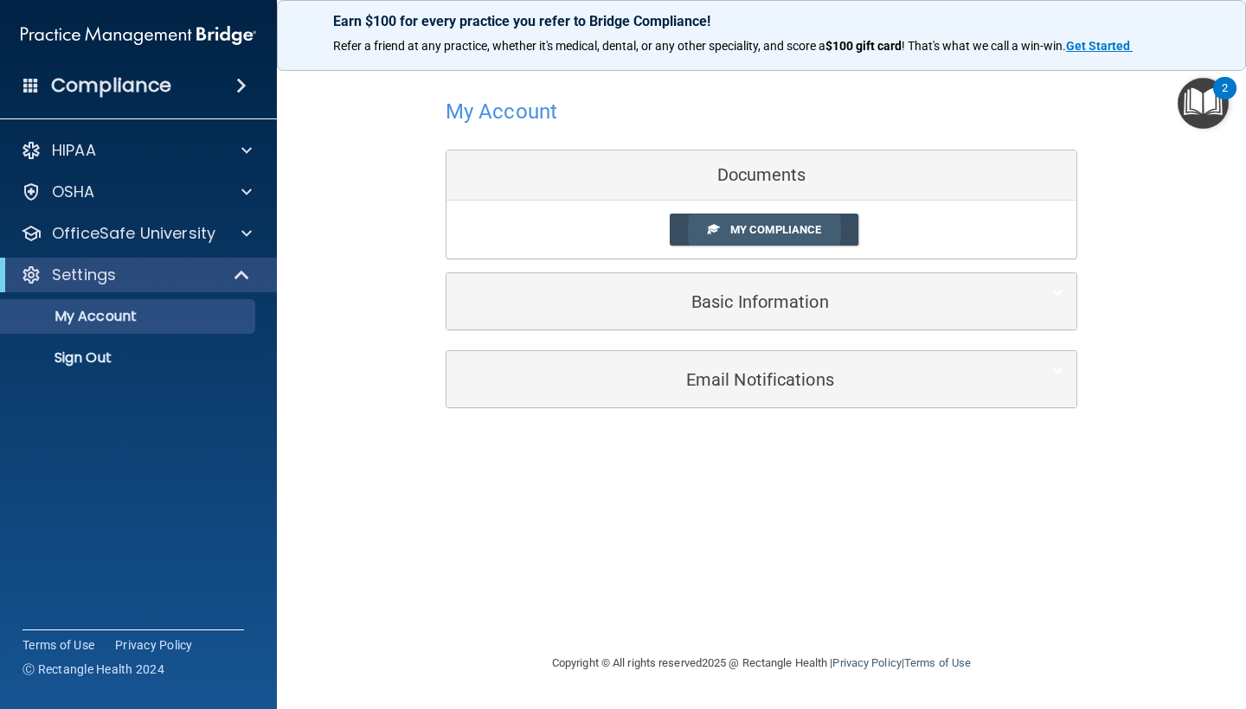
click at [802, 225] on span "My Compliance" at bounding box center [775, 229] width 91 height 13
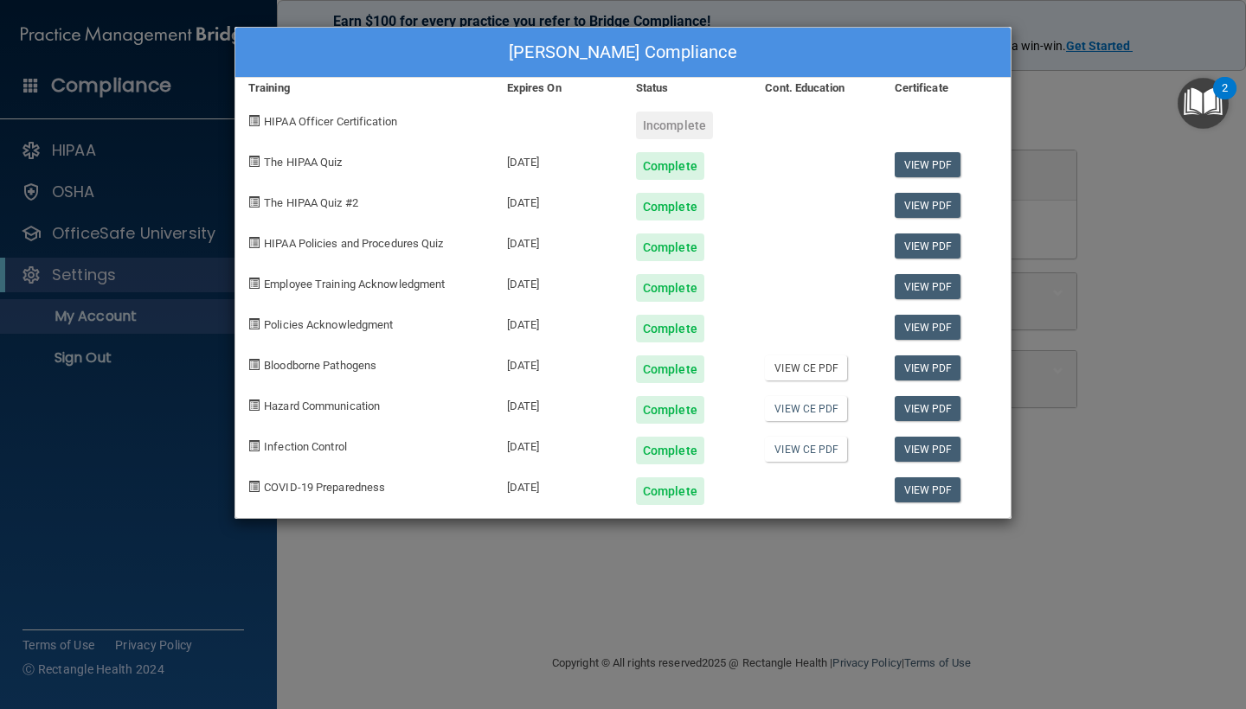
click at [811, 365] on link "View CE PDF" at bounding box center [806, 368] width 82 height 25
click at [811, 409] on link "View CE PDF" at bounding box center [806, 408] width 82 height 25
click at [801, 453] on link "View CE PDF" at bounding box center [806, 449] width 82 height 25
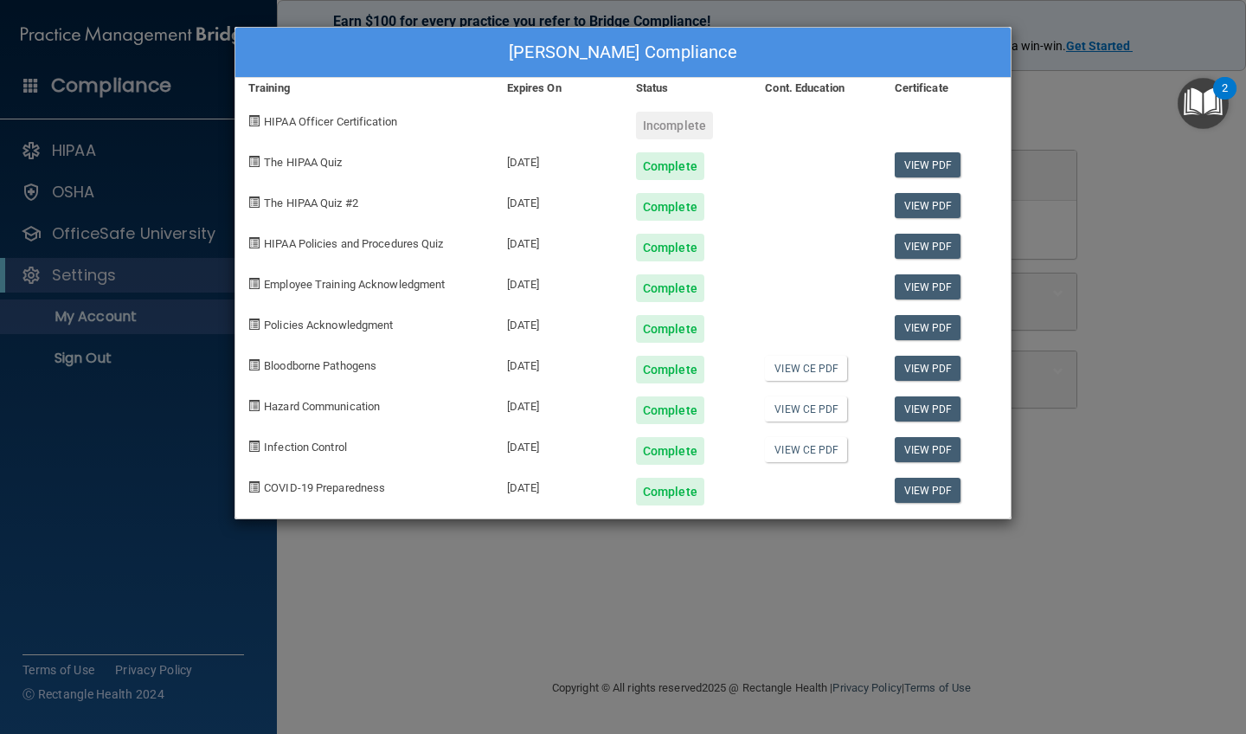
click at [1165, 322] on div "Laura Wathen's Compliance Training Expires On Status Cont. Education Certificat…" at bounding box center [623, 367] width 1246 height 734
